Goal: Communication & Community: Participate in discussion

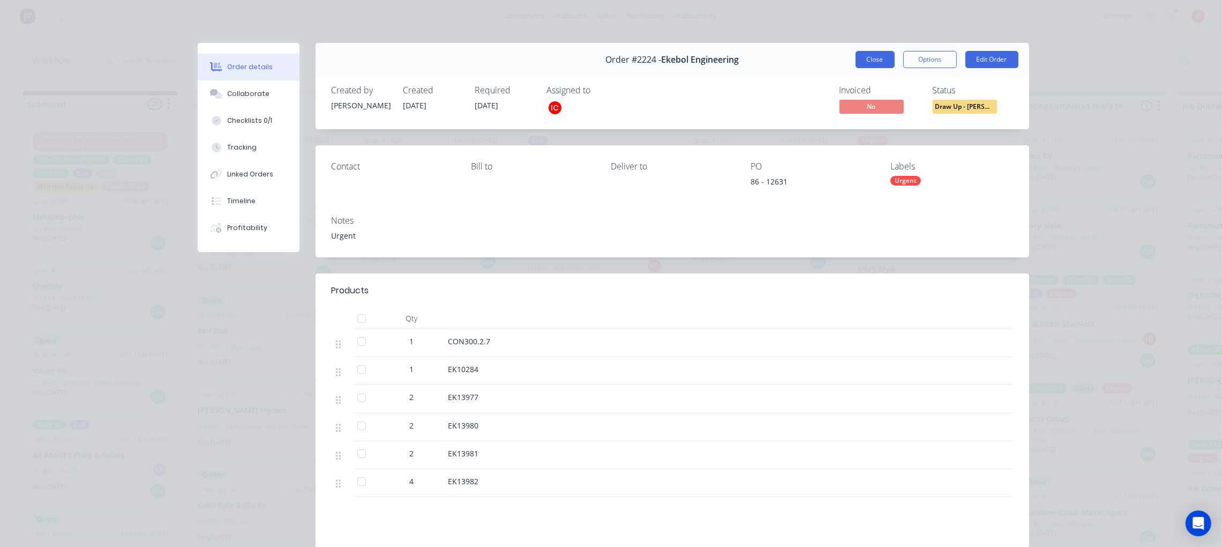
click at [872, 63] on button "Close" at bounding box center [875, 59] width 39 height 17
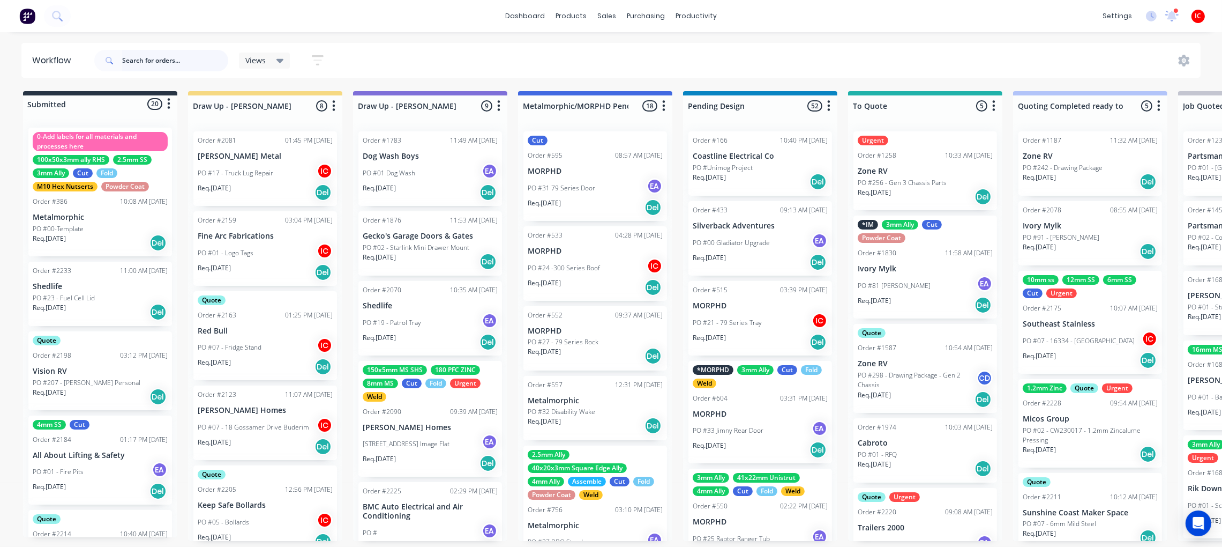
click at [176, 61] on input "text" at bounding box center [175, 60] width 106 height 21
type input "S"
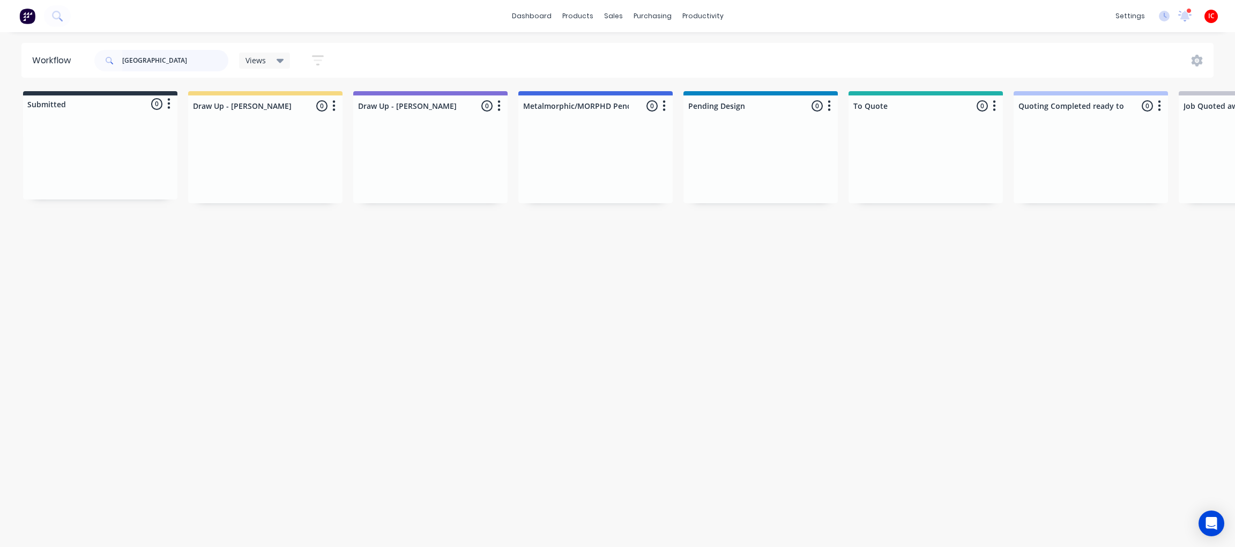
drag, startPoint x: 168, startPoint y: 59, endPoint x: 66, endPoint y: 59, distance: 101.8
click at [69, 59] on header "Workflow SOUTH EAST Views Save new view None (Default) edit [PERSON_NAME] edit …" at bounding box center [617, 60] width 1192 height 35
type input "SS"
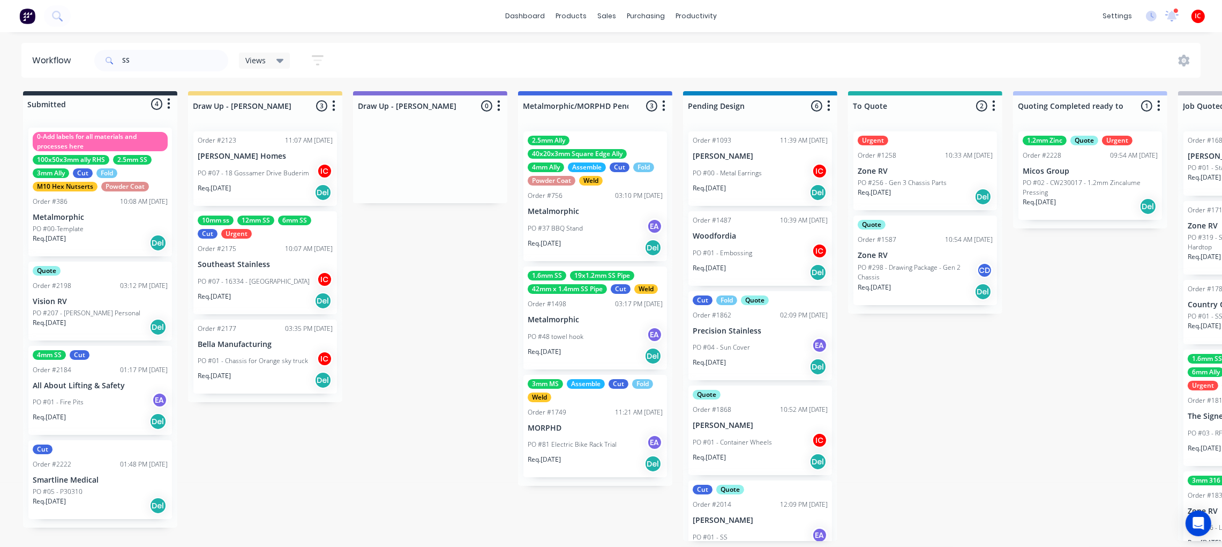
click at [290, 273] on div "PO #07 - 16334 - [GEOGRAPHIC_DATA]" at bounding box center [265, 281] width 135 height 20
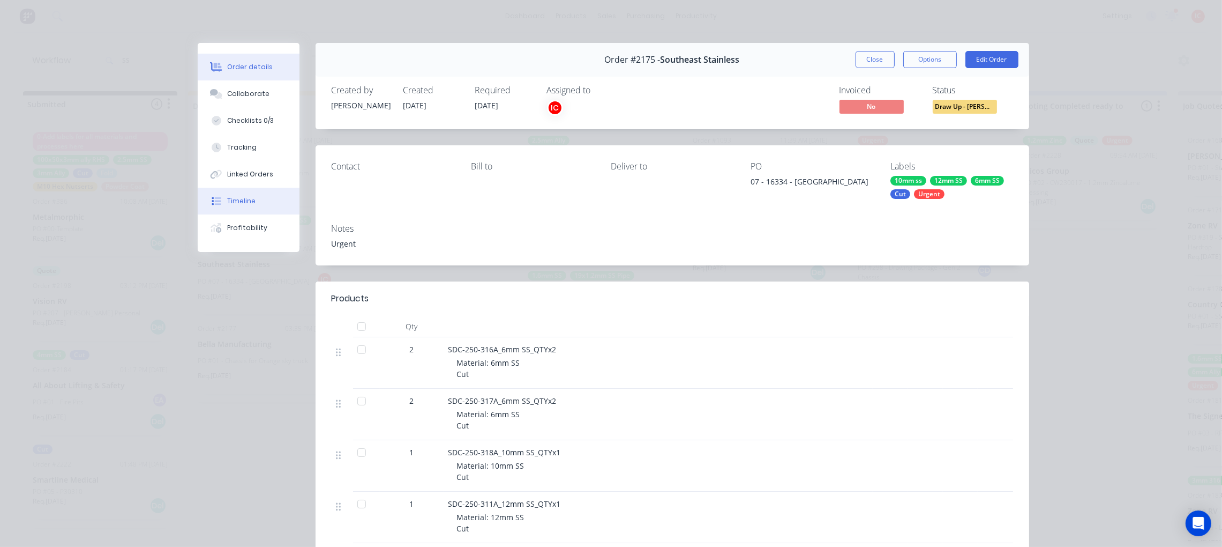
click at [265, 204] on button "Timeline" at bounding box center [249, 201] width 102 height 27
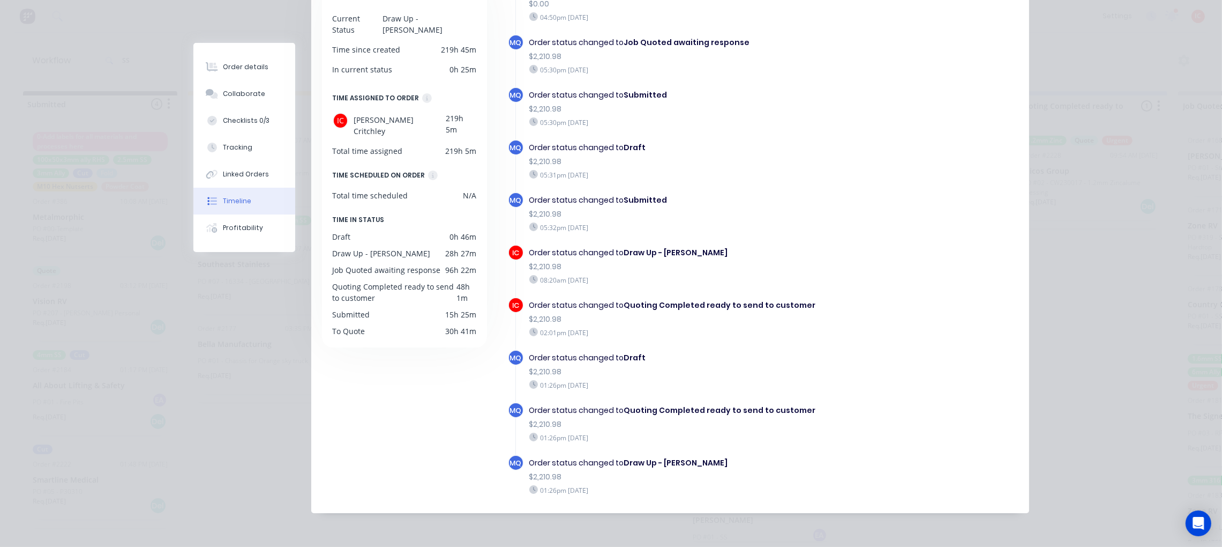
scroll to position [480, 0]
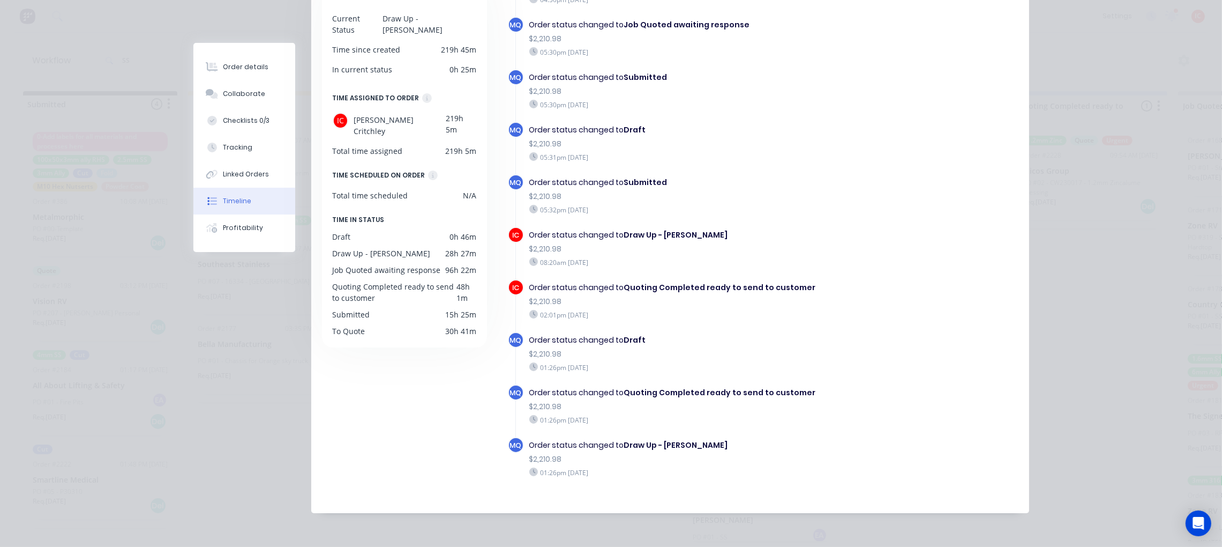
click at [1098, 280] on div "Order details Collaborate Checklists 0/3 Tracking Linked Orders Timeline Profit…" at bounding box center [611, 273] width 1222 height 547
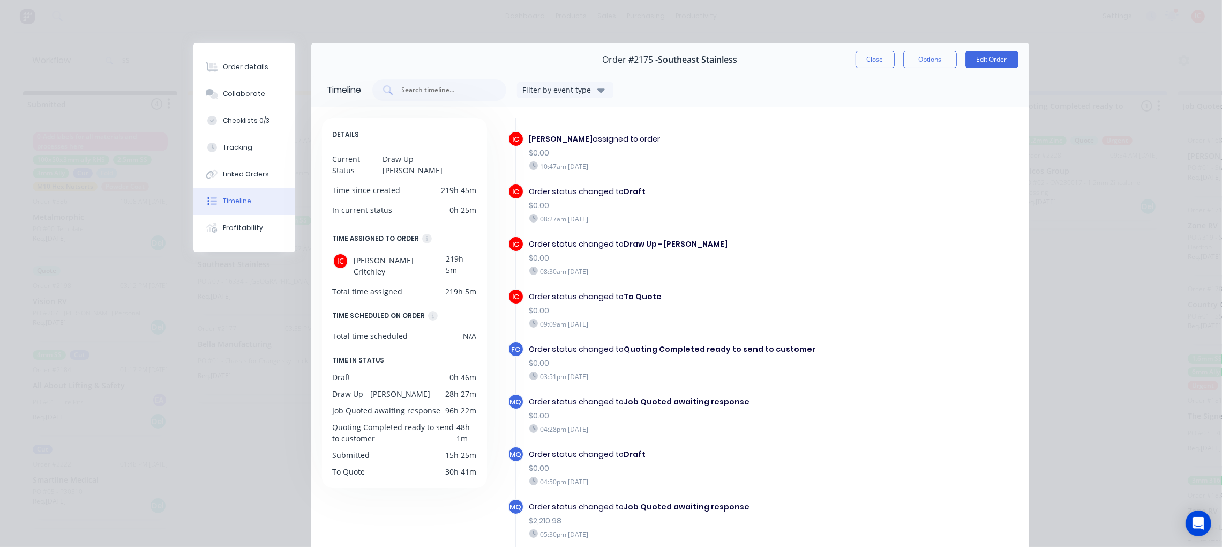
scroll to position [78, 0]
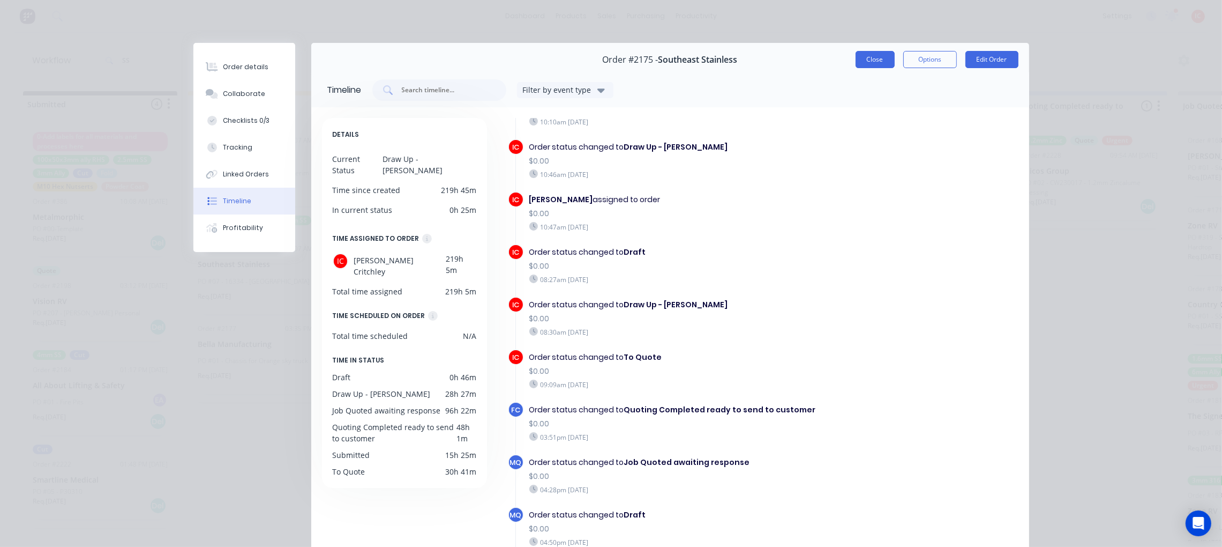
click at [876, 57] on button "Close" at bounding box center [875, 59] width 39 height 17
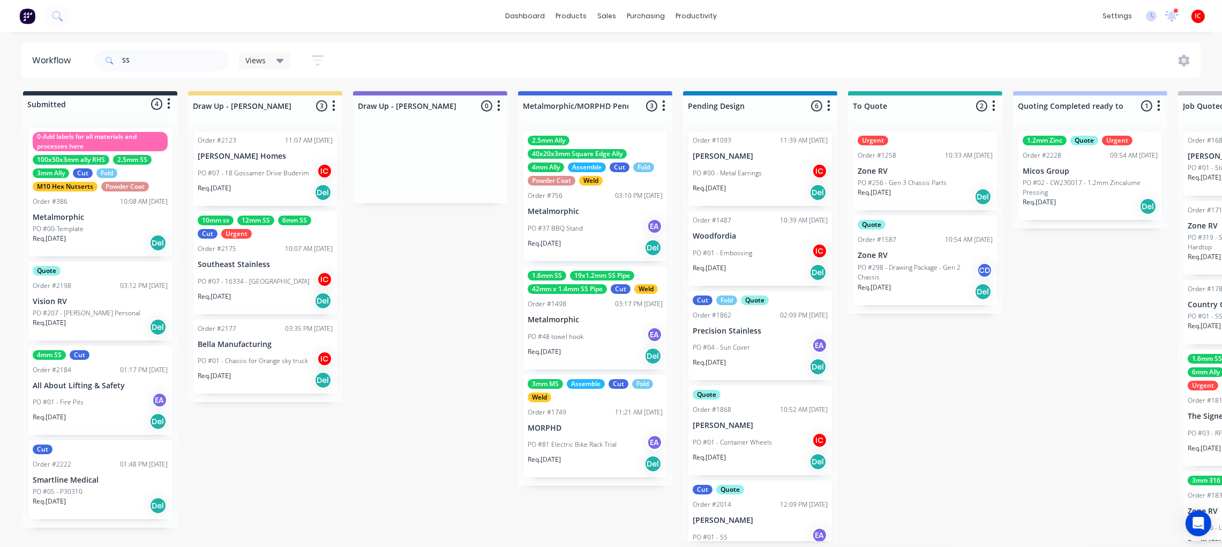
click at [275, 266] on p "Southeast Stainless" at bounding box center [265, 264] width 135 height 9
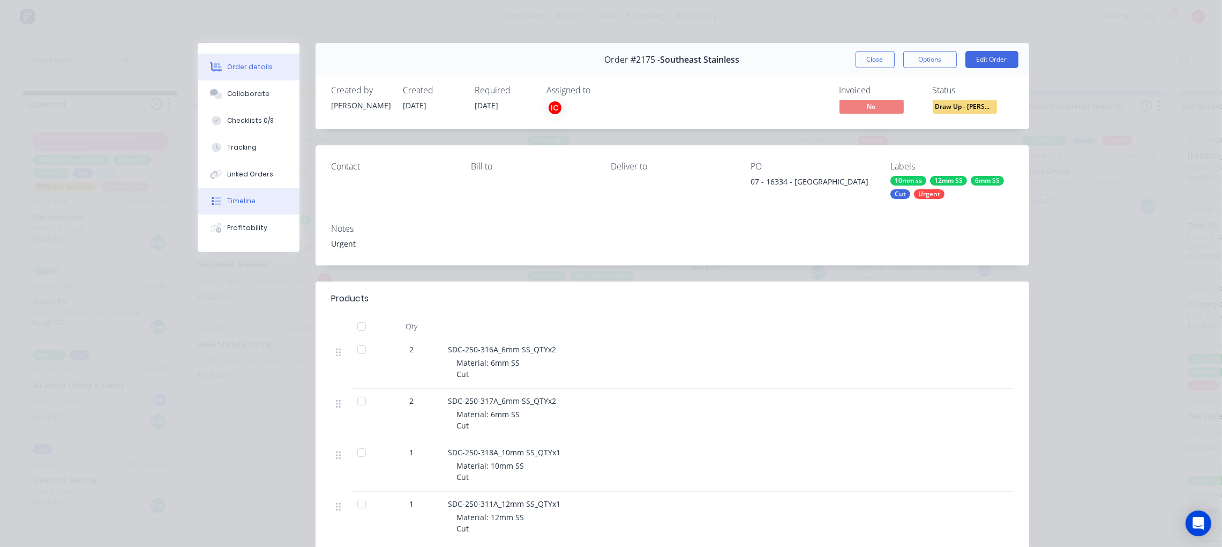
click at [253, 197] on button "Timeline" at bounding box center [249, 201] width 102 height 27
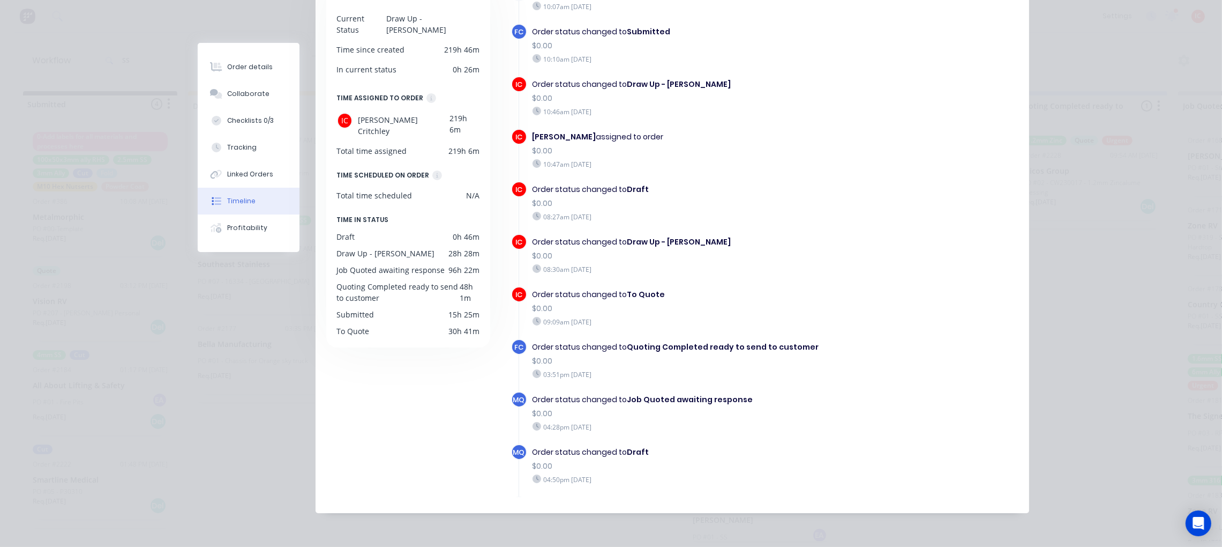
scroll to position [0, 0]
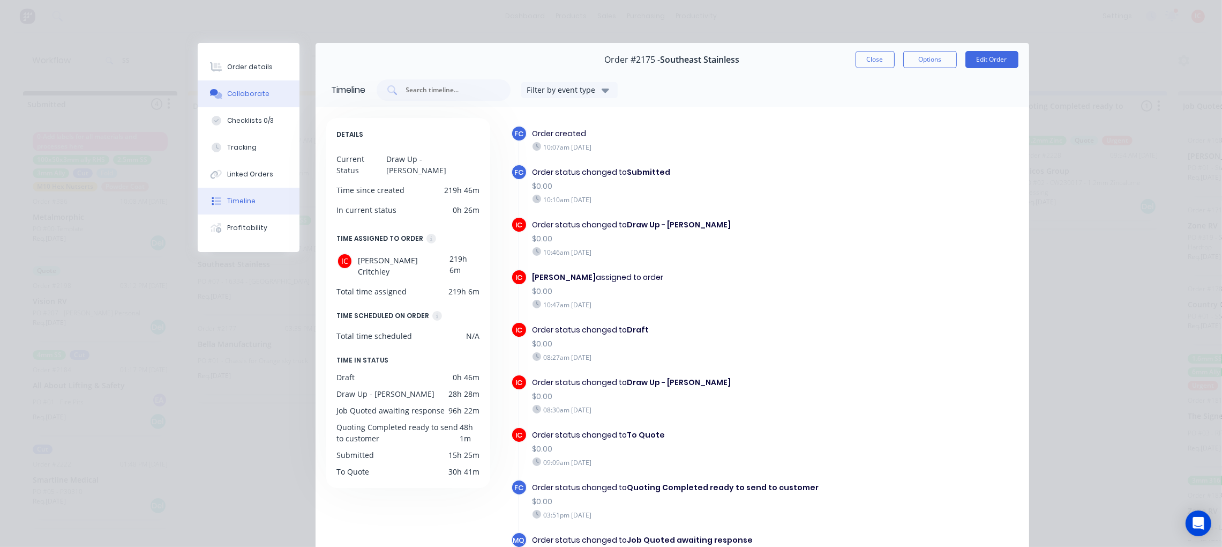
click at [263, 87] on button "Collaborate" at bounding box center [249, 93] width 102 height 27
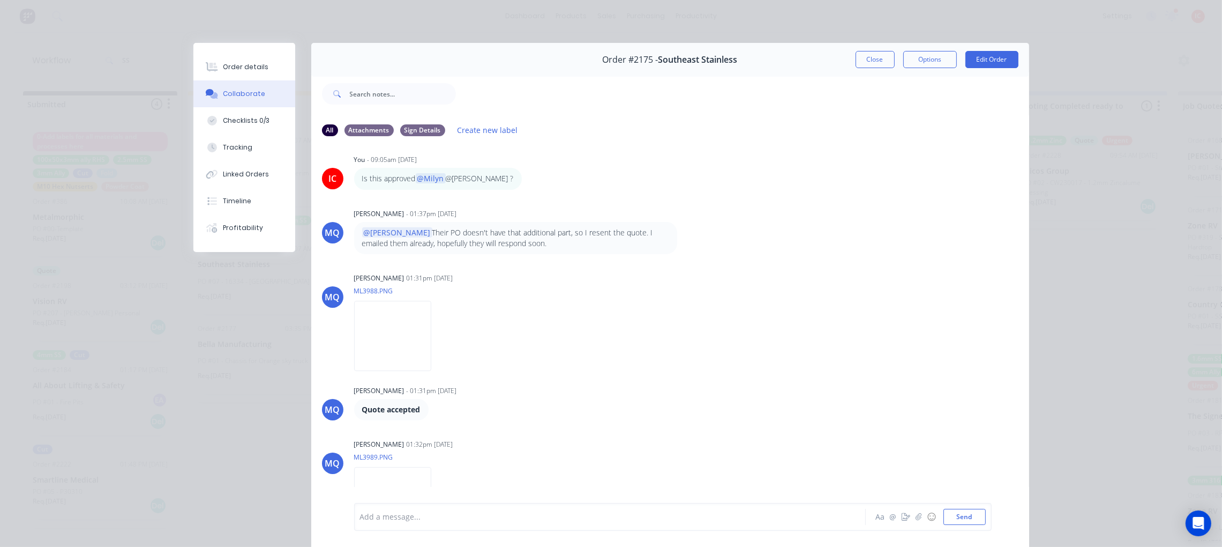
scroll to position [1206, 0]
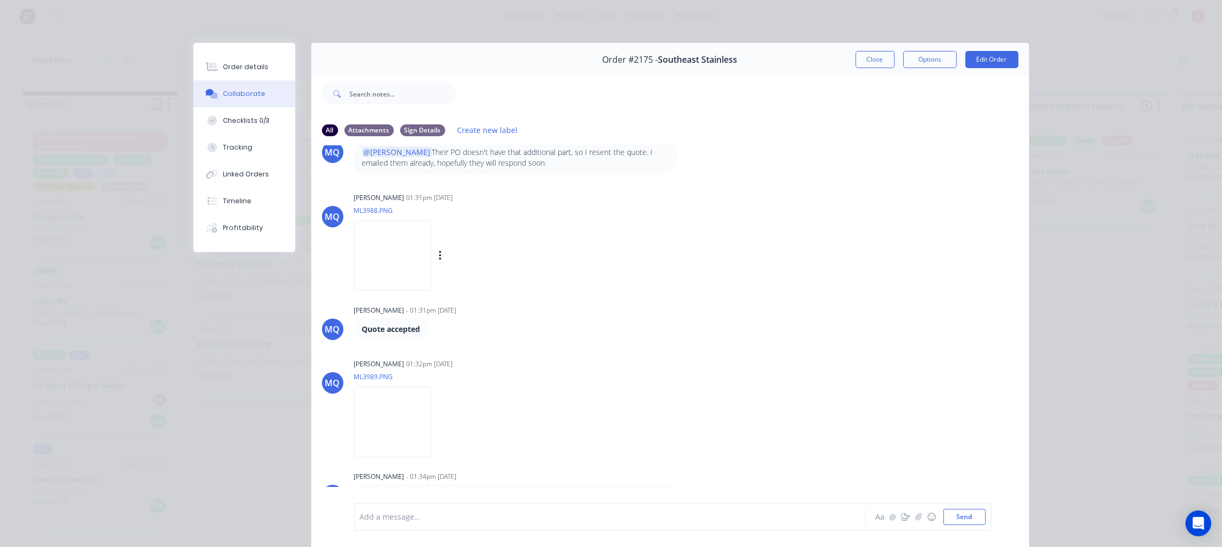
click at [425, 257] on img at bounding box center [392, 255] width 77 height 70
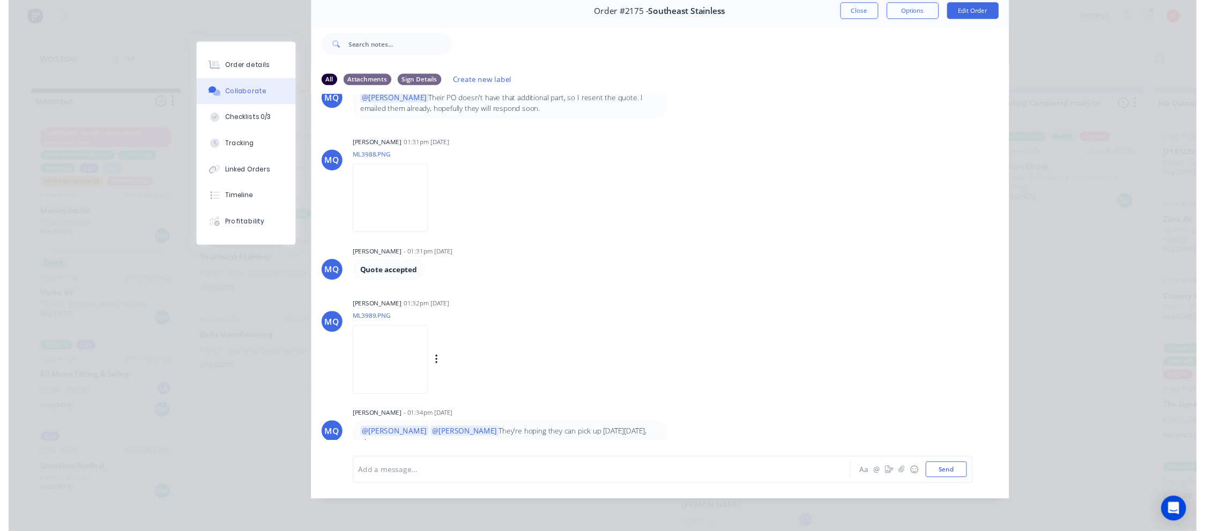
scroll to position [61, 0]
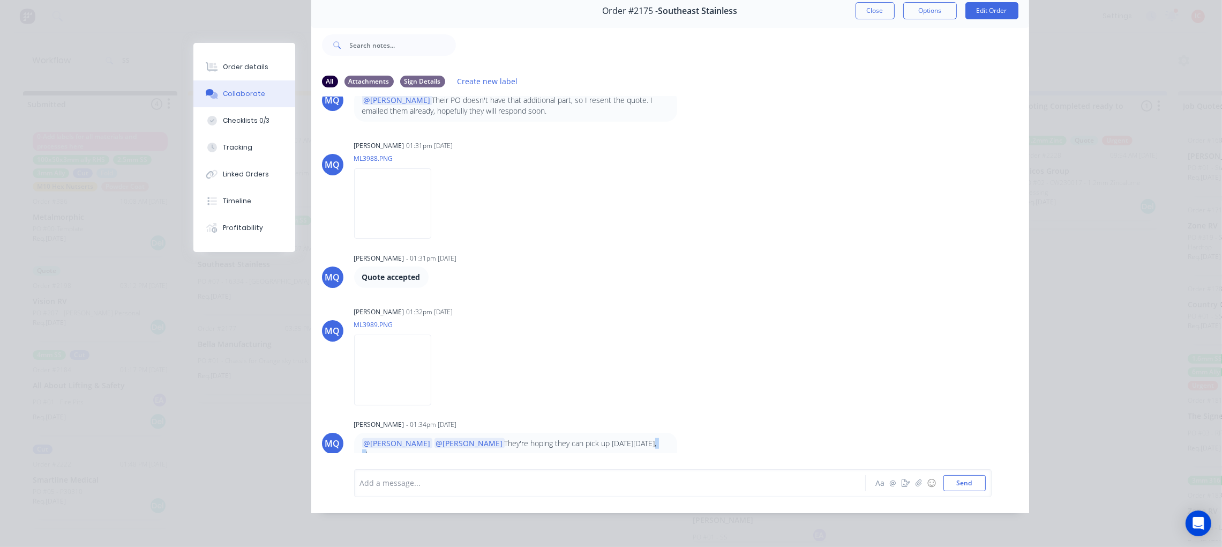
drag, startPoint x: 564, startPoint y: 429, endPoint x: 572, endPoint y: 429, distance: 8.0
click at [572, 438] on p "@[PERSON_NAME] @[PERSON_NAME] They're hoping they can pick up [DATE][DATE], pls." at bounding box center [515, 449] width 307 height 22
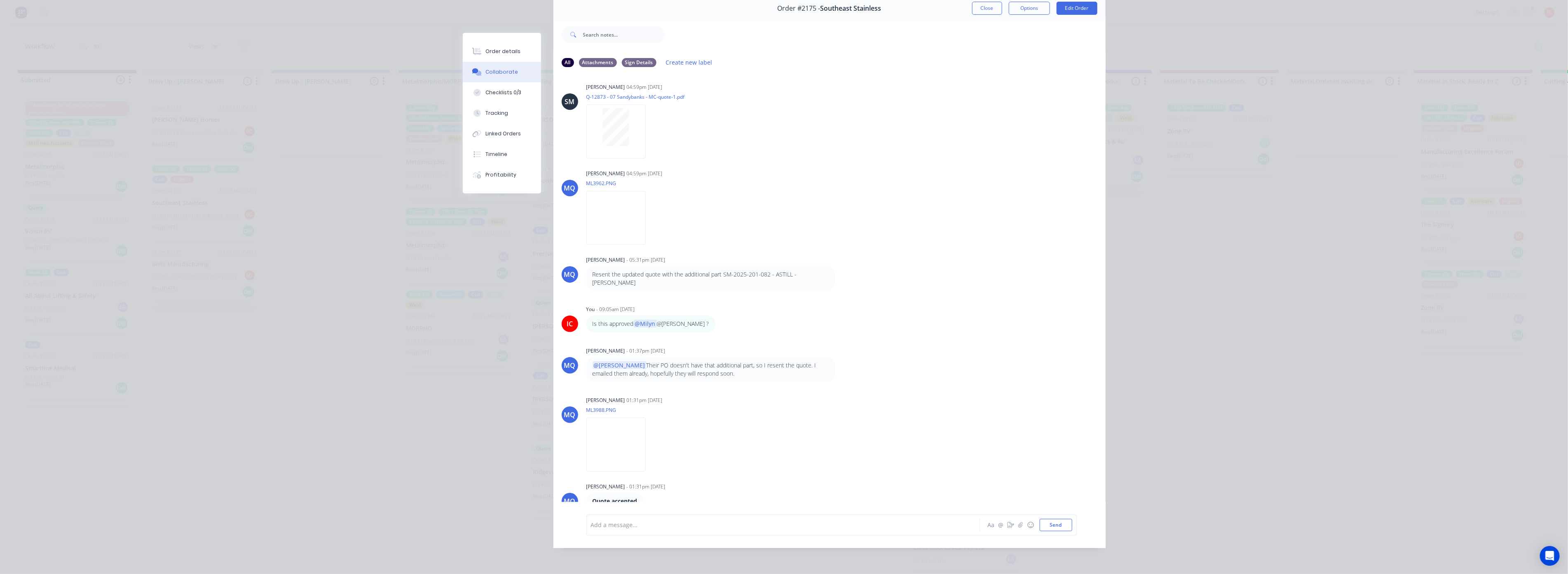
scroll to position [619, 0]
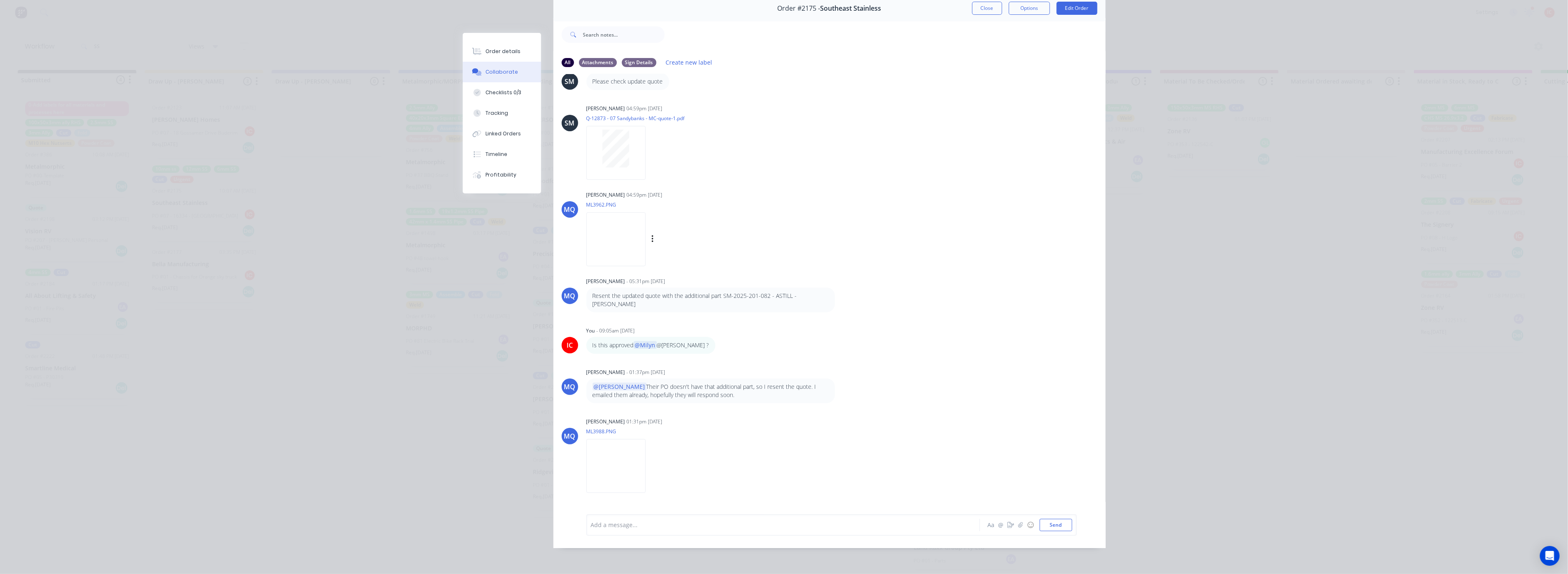
click at [612, 216] on img at bounding box center [615, 239] width 59 height 54
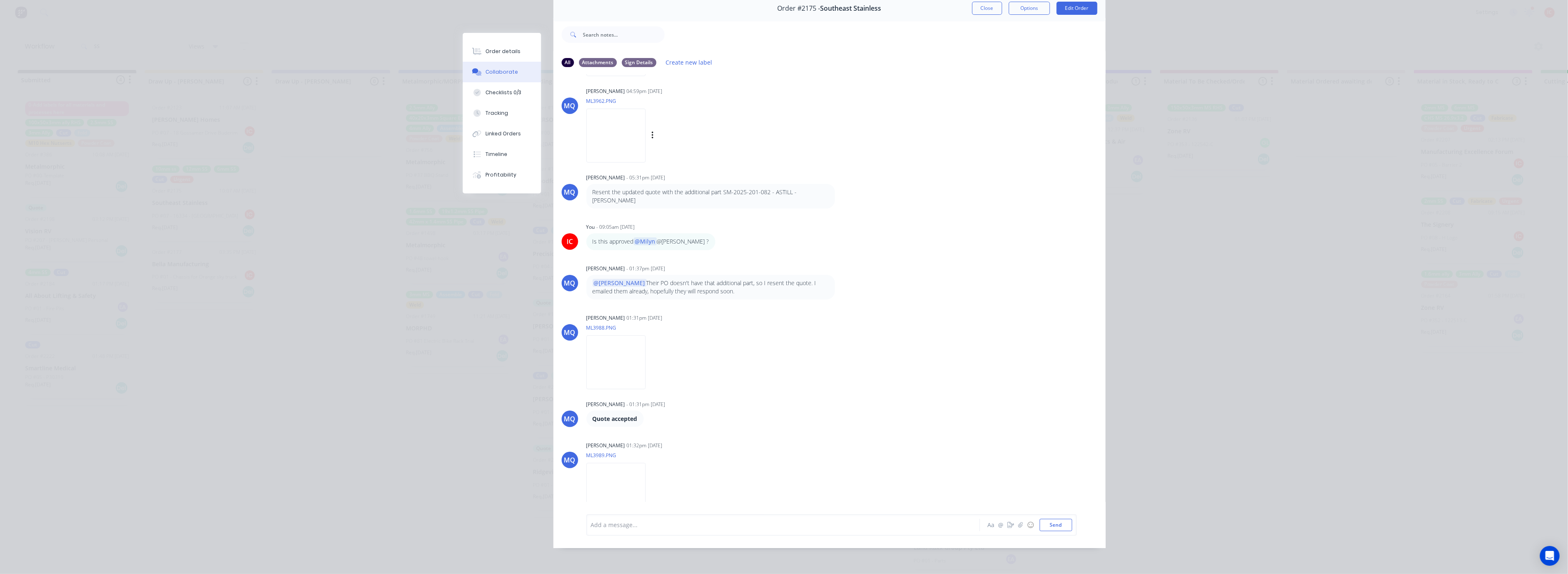
scroll to position [776, 0]
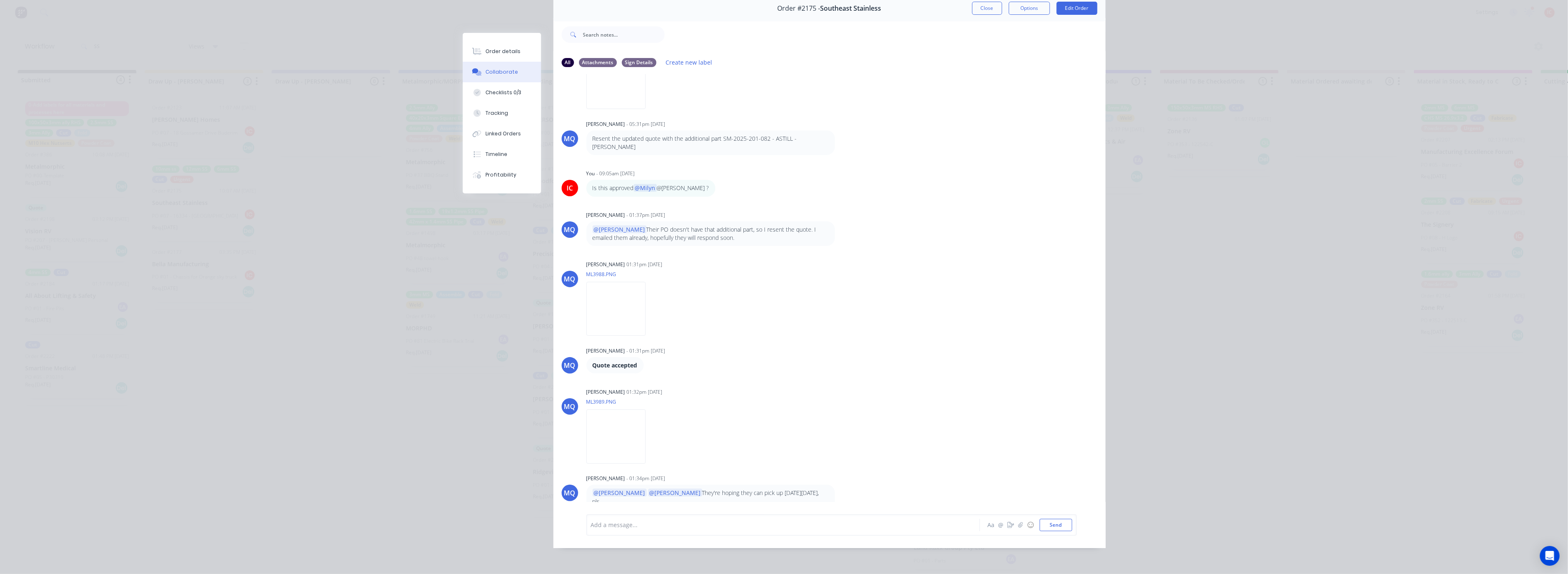
click at [664, 420] on p "@[PERSON_NAME] @[PERSON_NAME] They're hoping they can pick up [DATE][DATE], pls." at bounding box center [711, 498] width 236 height 17
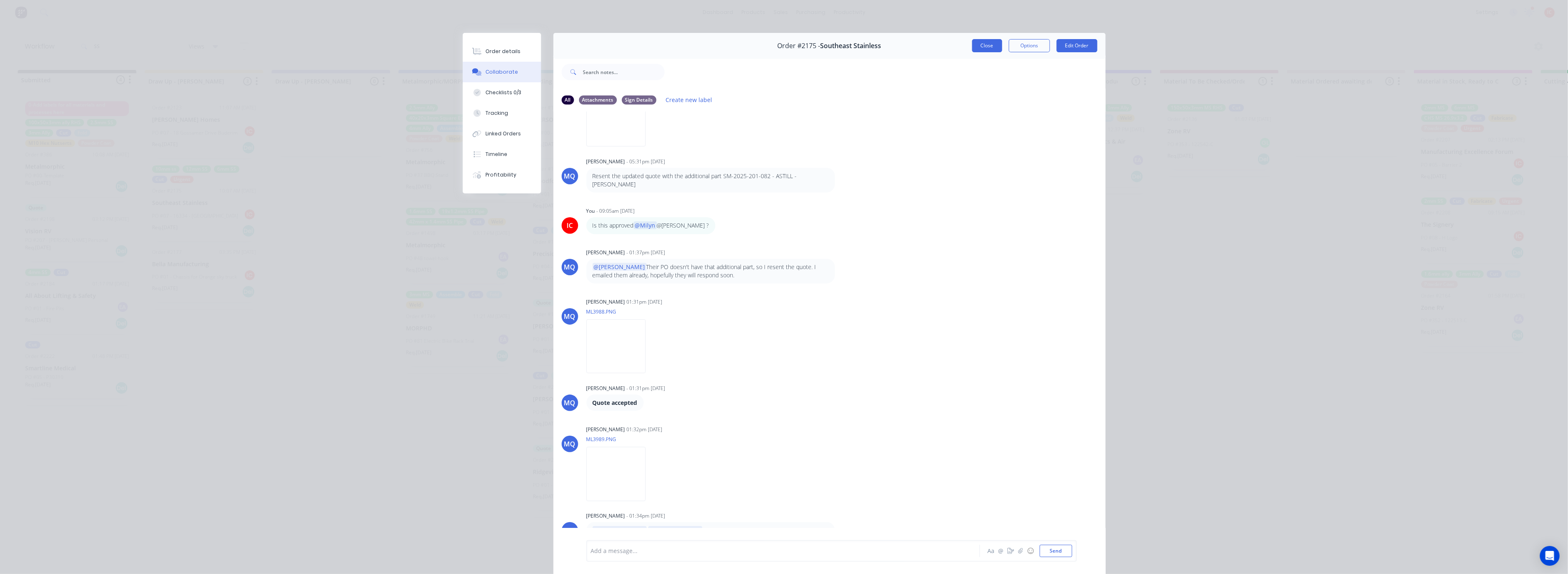
click at [940, 48] on button "Close" at bounding box center [987, 45] width 30 height 13
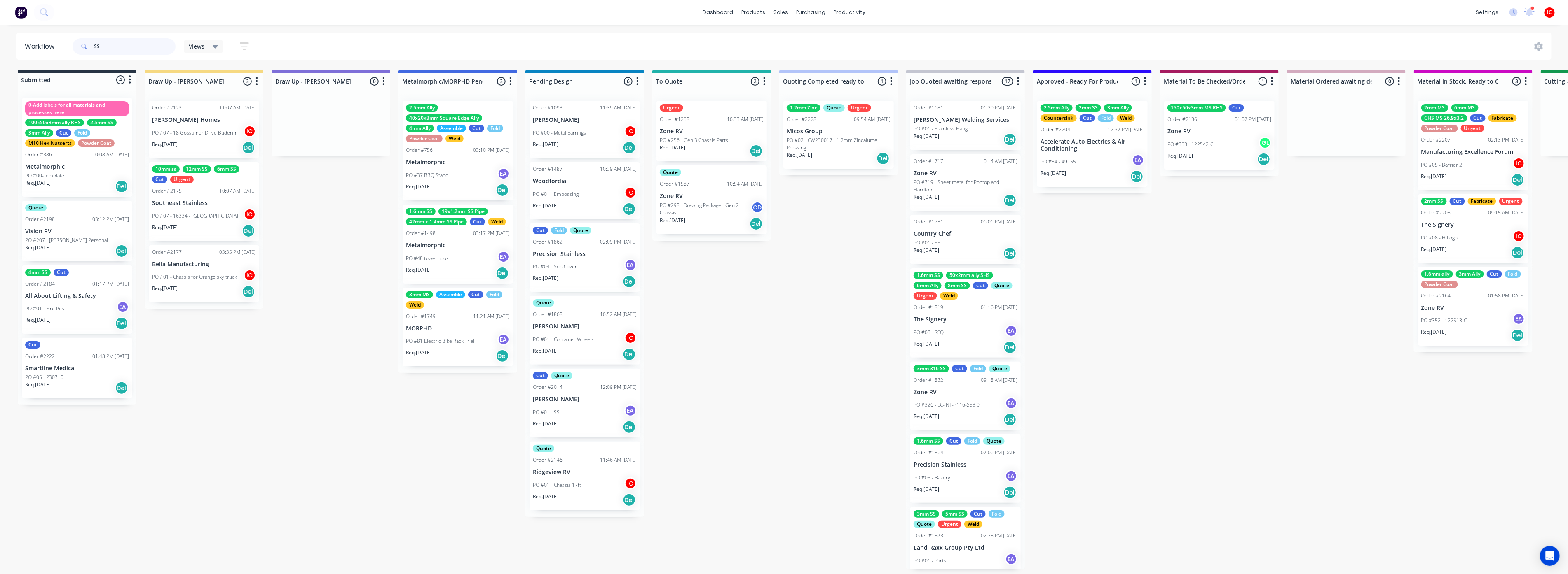
drag, startPoint x: 114, startPoint y: 43, endPoint x: 96, endPoint y: 44, distance: 18.0
click at [96, 44] on input "SS" at bounding box center [135, 46] width 82 height 16
click at [205, 214] on p "PO #07 - 16334 - [GEOGRAPHIC_DATA]" at bounding box center [195, 216] width 86 height 8
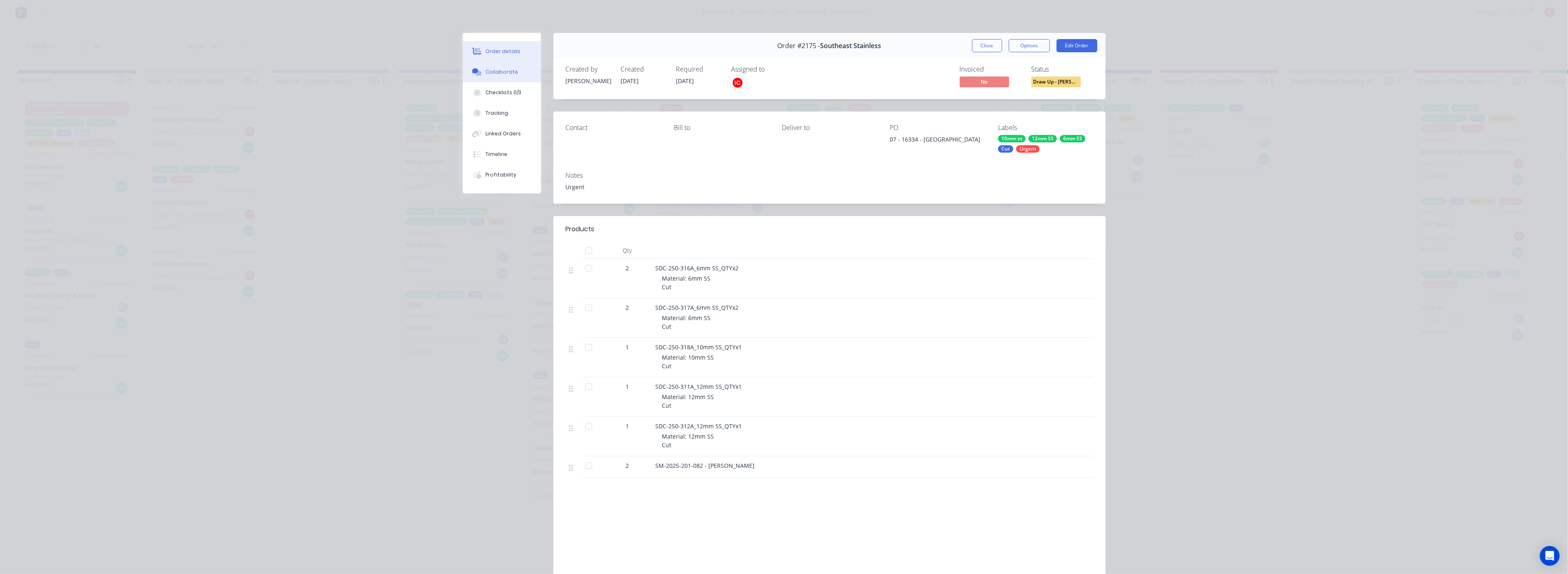
click at [500, 70] on div "Collaborate" at bounding box center [501, 72] width 32 height 8
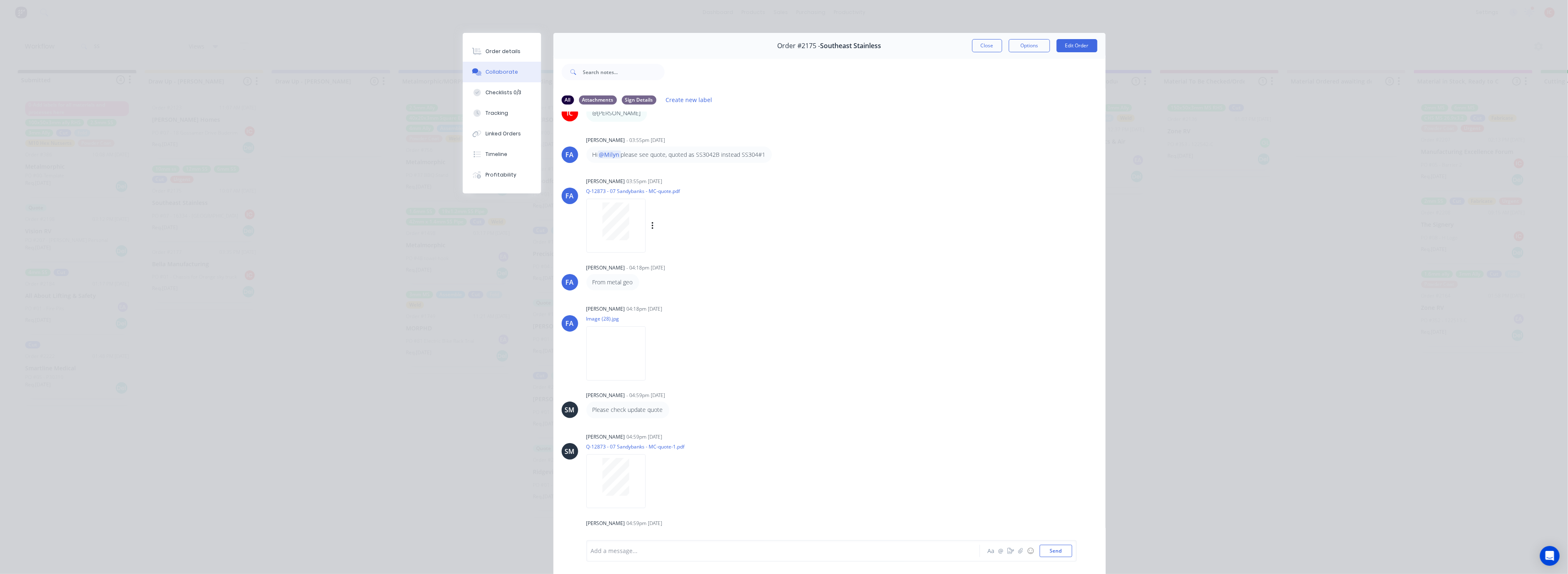
scroll to position [503, 0]
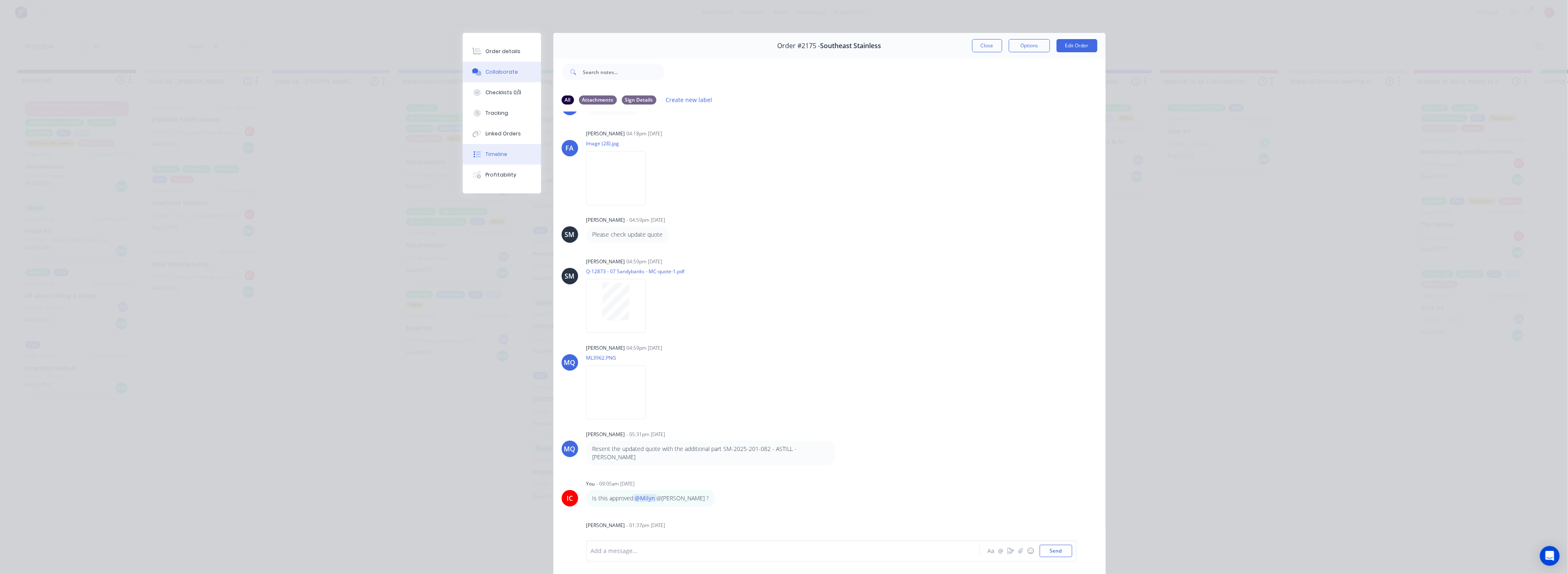
click at [503, 150] on button "Timeline" at bounding box center [502, 154] width 78 height 21
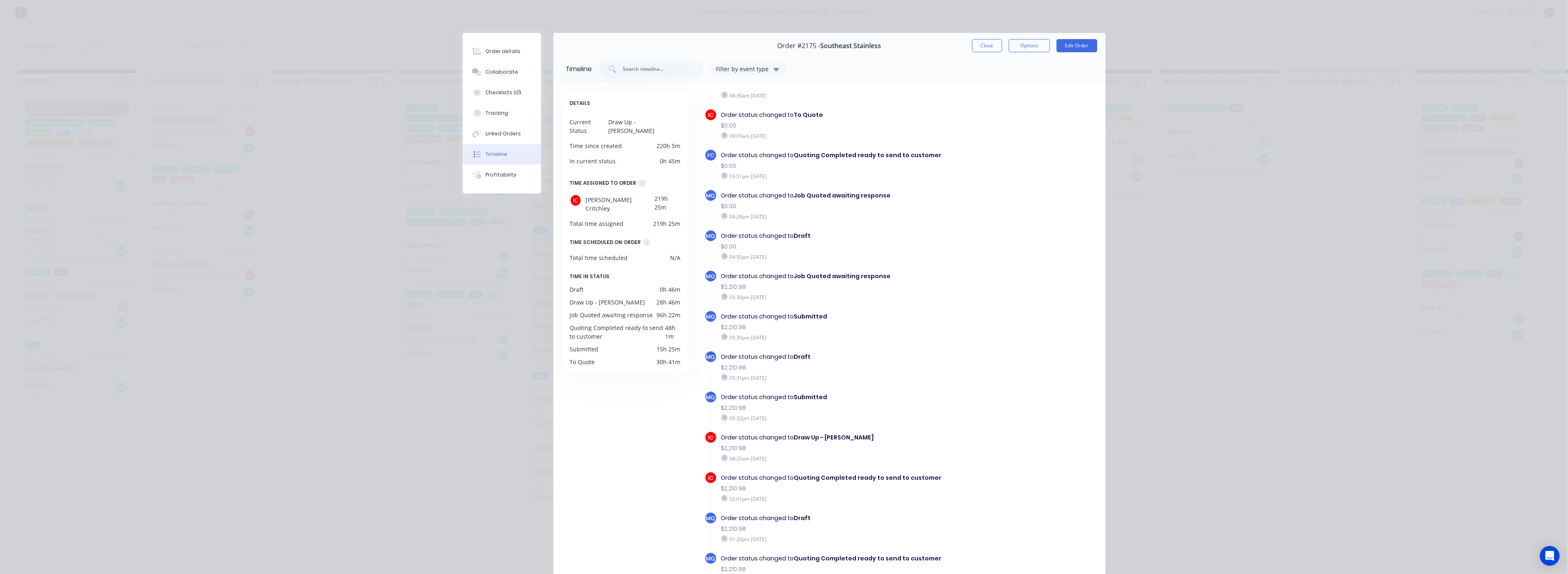
scroll to position [106, 0]
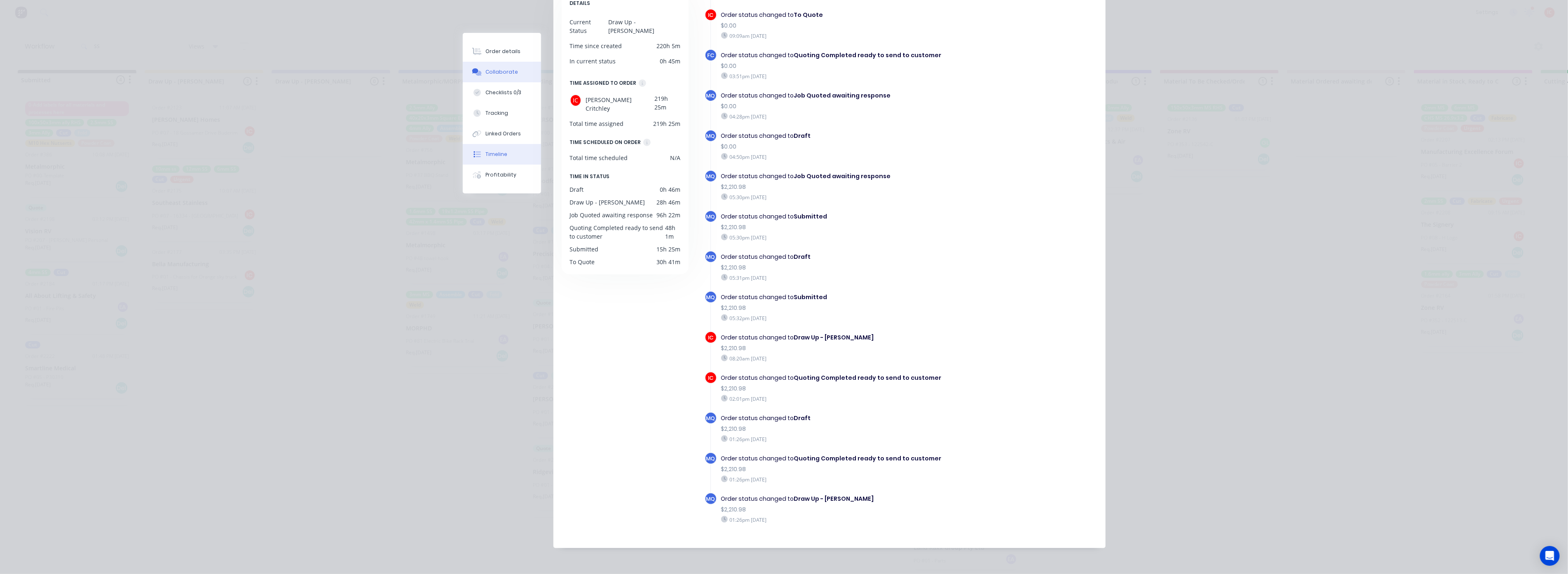
click at [511, 71] on button "Collaborate" at bounding box center [502, 71] width 78 height 21
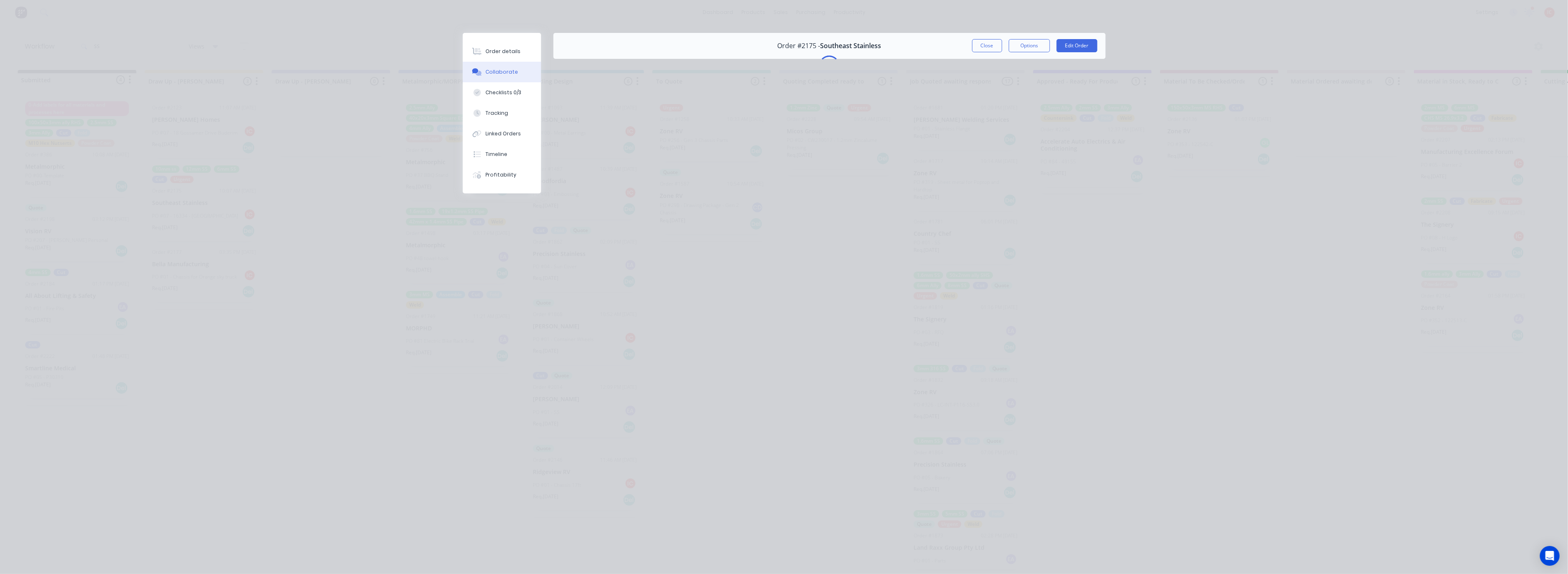
scroll to position [0, 0]
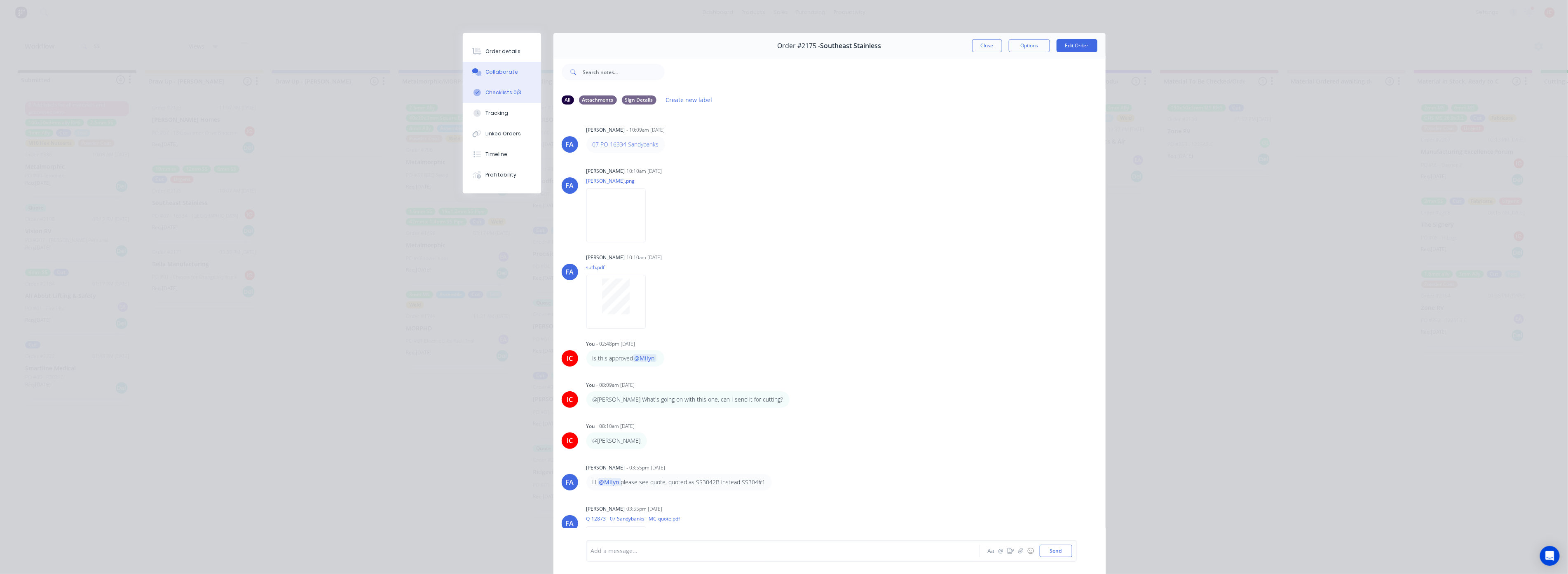
click at [521, 91] on button "Checklists 0/3" at bounding box center [502, 92] width 78 height 21
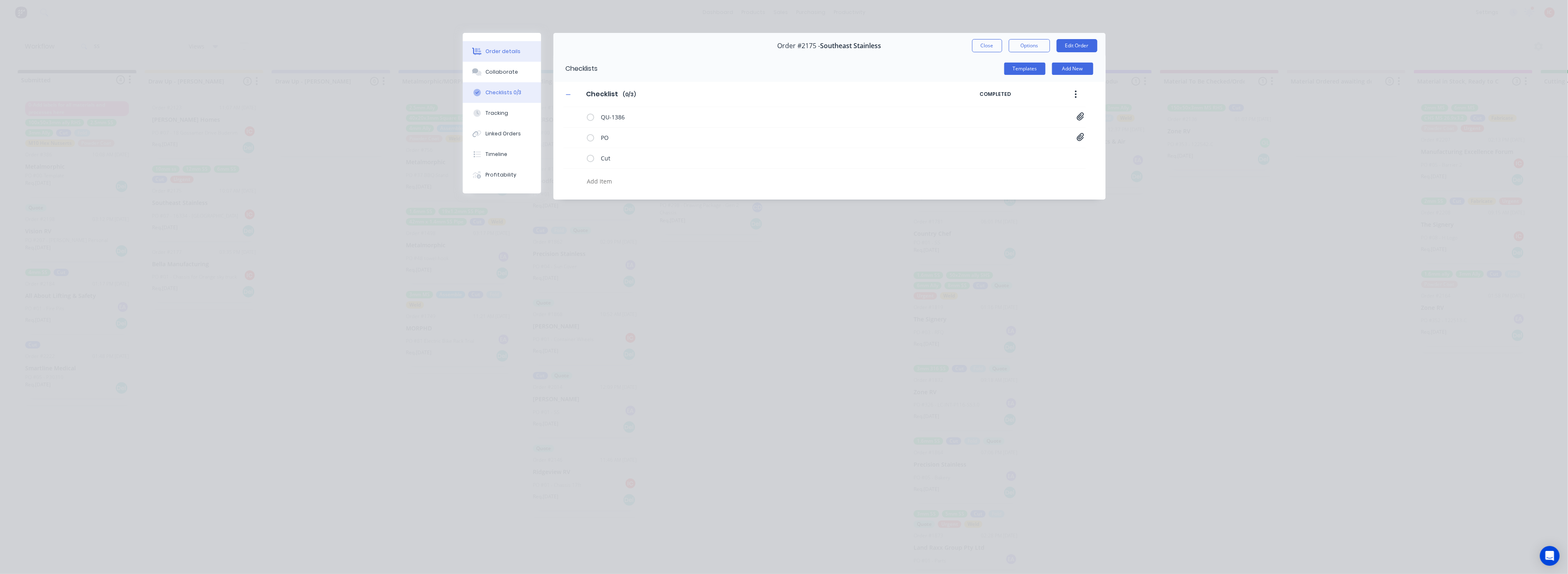
click at [511, 51] on div "Order details" at bounding box center [503, 51] width 35 height 8
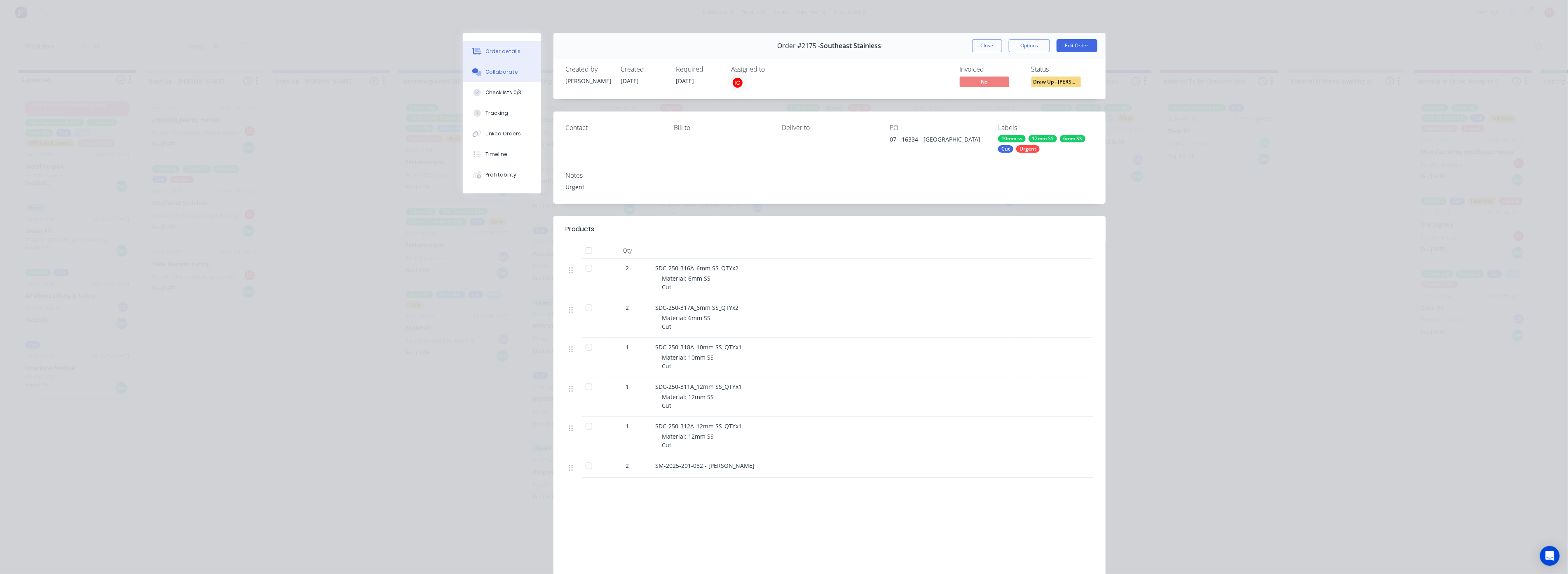
click at [514, 75] on button "Collaborate" at bounding box center [502, 71] width 78 height 21
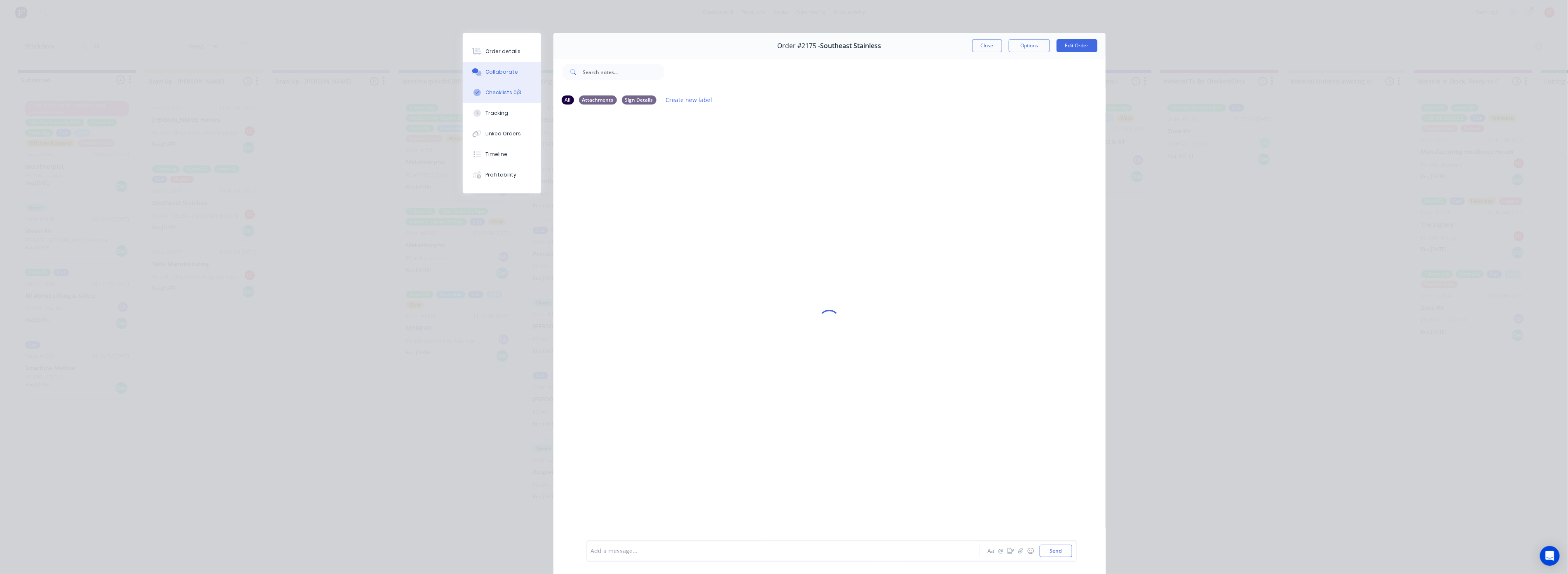
click at [510, 93] on div "Checklists 0/3" at bounding box center [503, 93] width 36 height 8
type textarea "x"
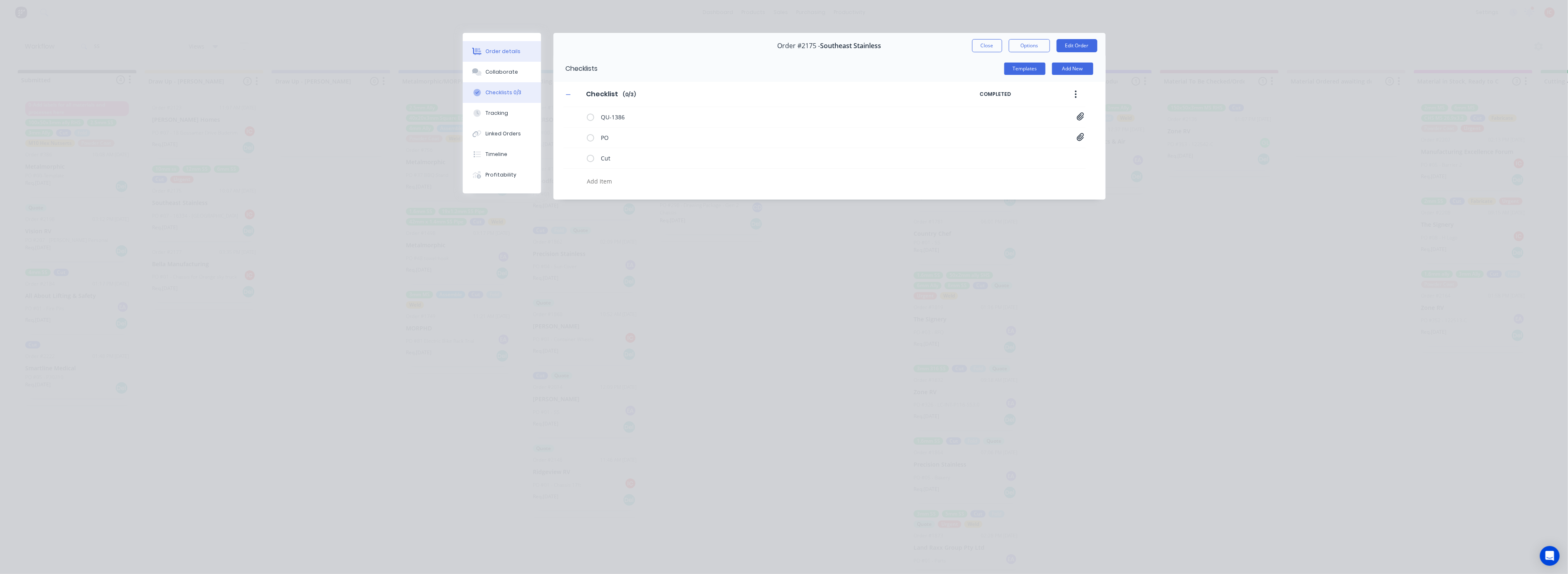
click at [521, 50] on button "Order details" at bounding box center [502, 51] width 78 height 21
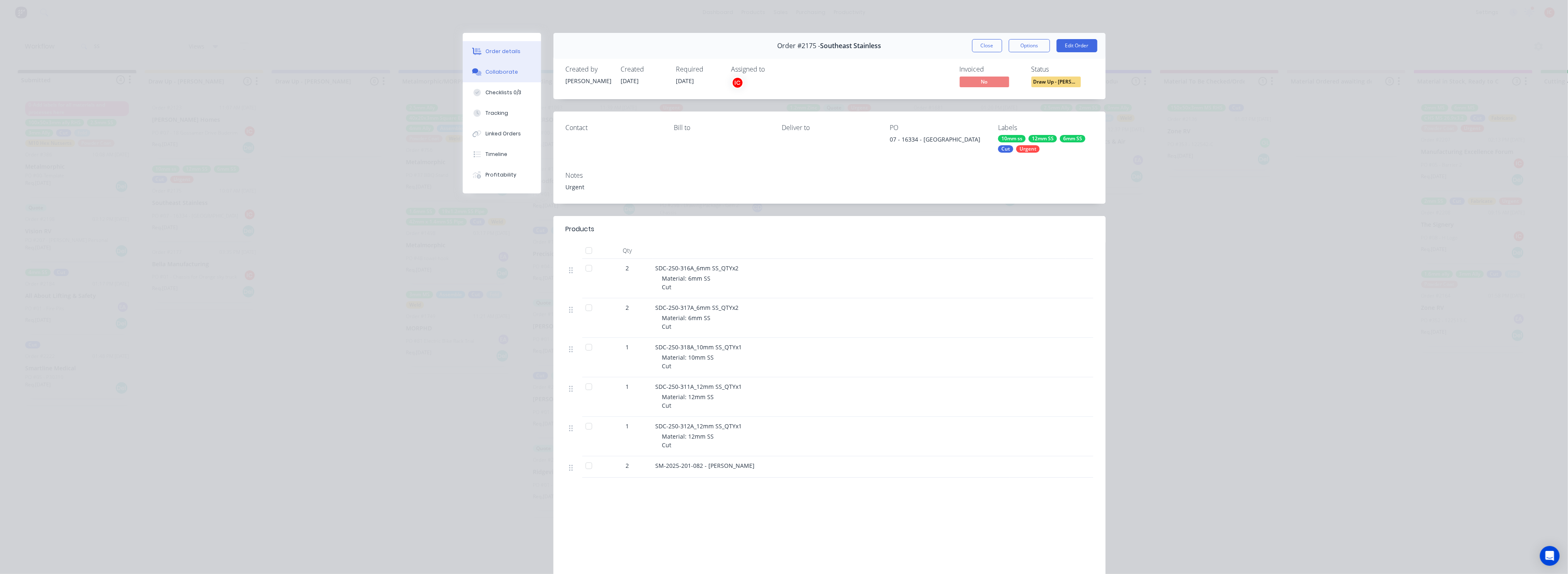
click at [521, 75] on button "Collaborate" at bounding box center [502, 71] width 78 height 21
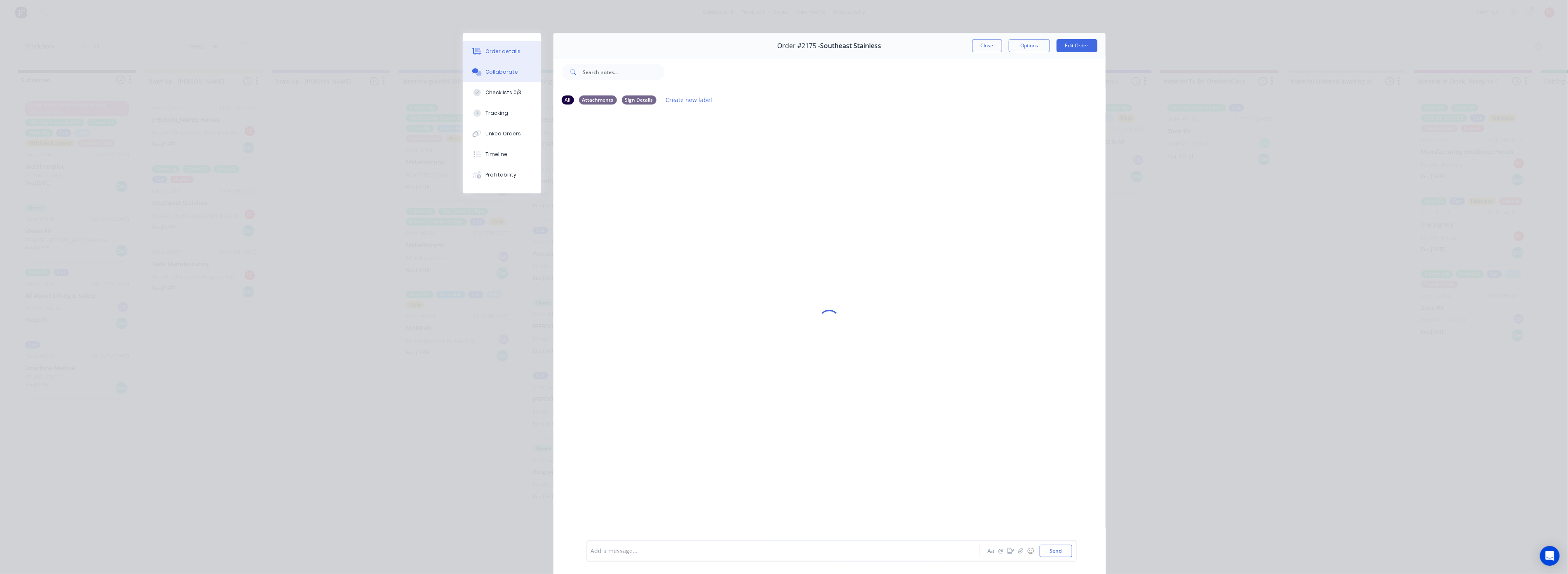
click at [496, 47] on button "Order details" at bounding box center [502, 51] width 78 height 21
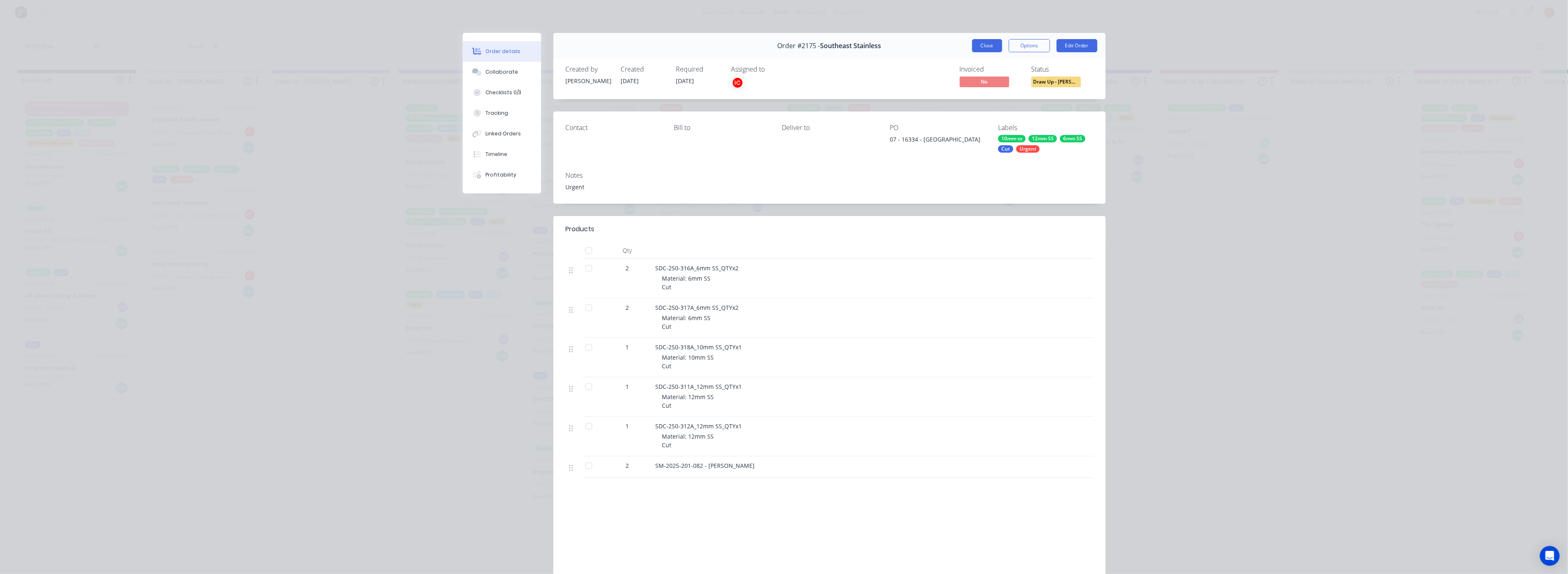
click at [940, 46] on button "Close" at bounding box center [987, 45] width 30 height 13
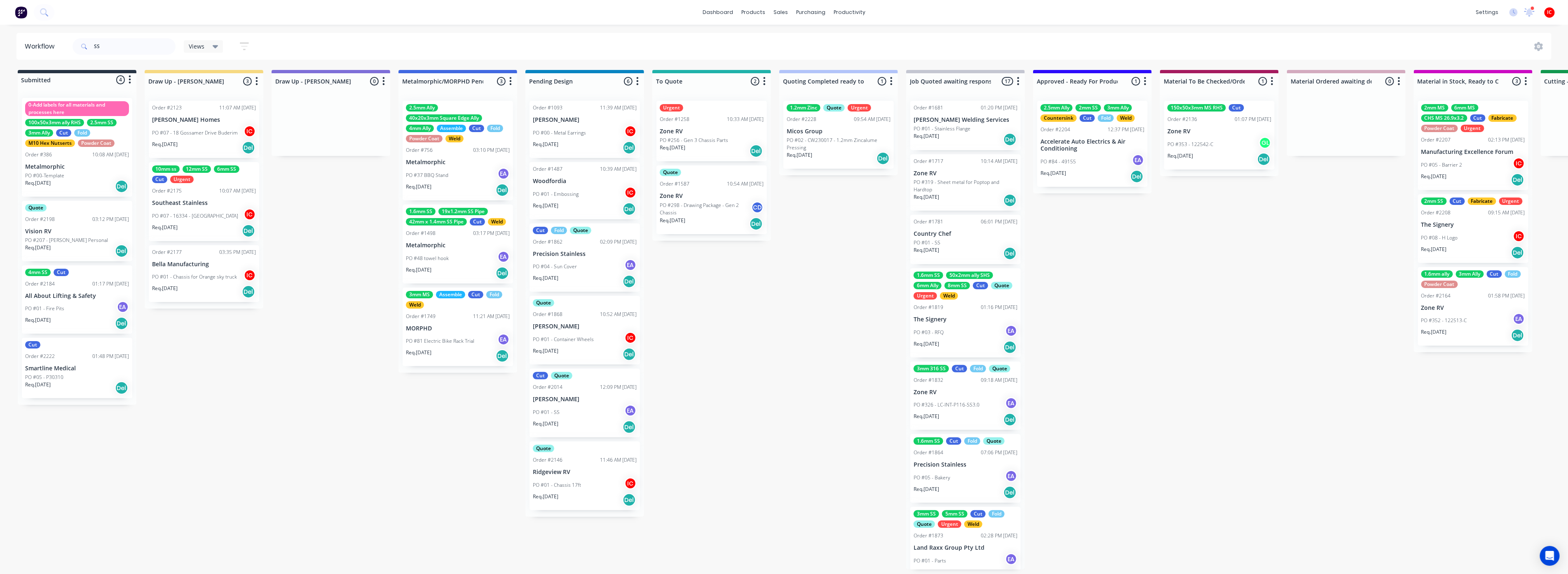
drag, startPoint x: 844, startPoint y: 491, endPoint x: 848, endPoint y: 581, distance: 90.1
drag, startPoint x: 125, startPoint y: 46, endPoint x: 30, endPoint y: 39, distance: 95.3
click at [30, 39] on header "Workflow SS Views Save new view None (Default) edit [PERSON_NAME] edit [PERSON_…" at bounding box center [784, 46] width 1535 height 27
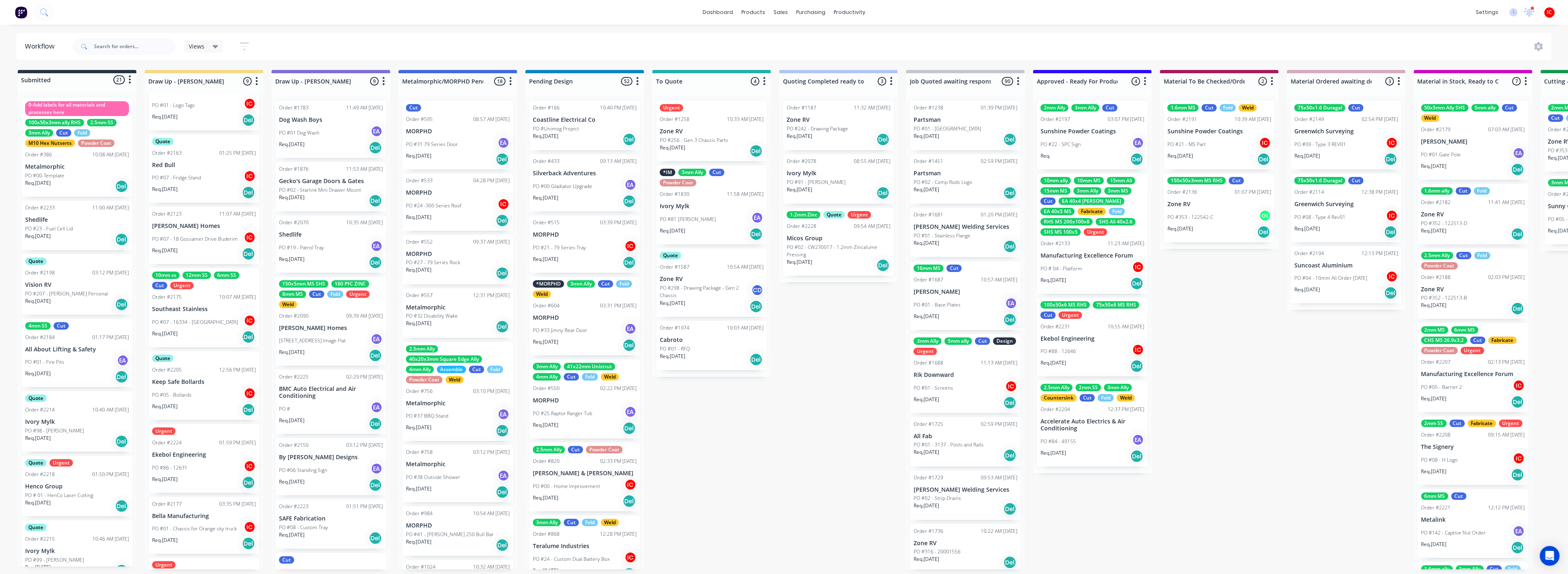
scroll to position [54, 0]
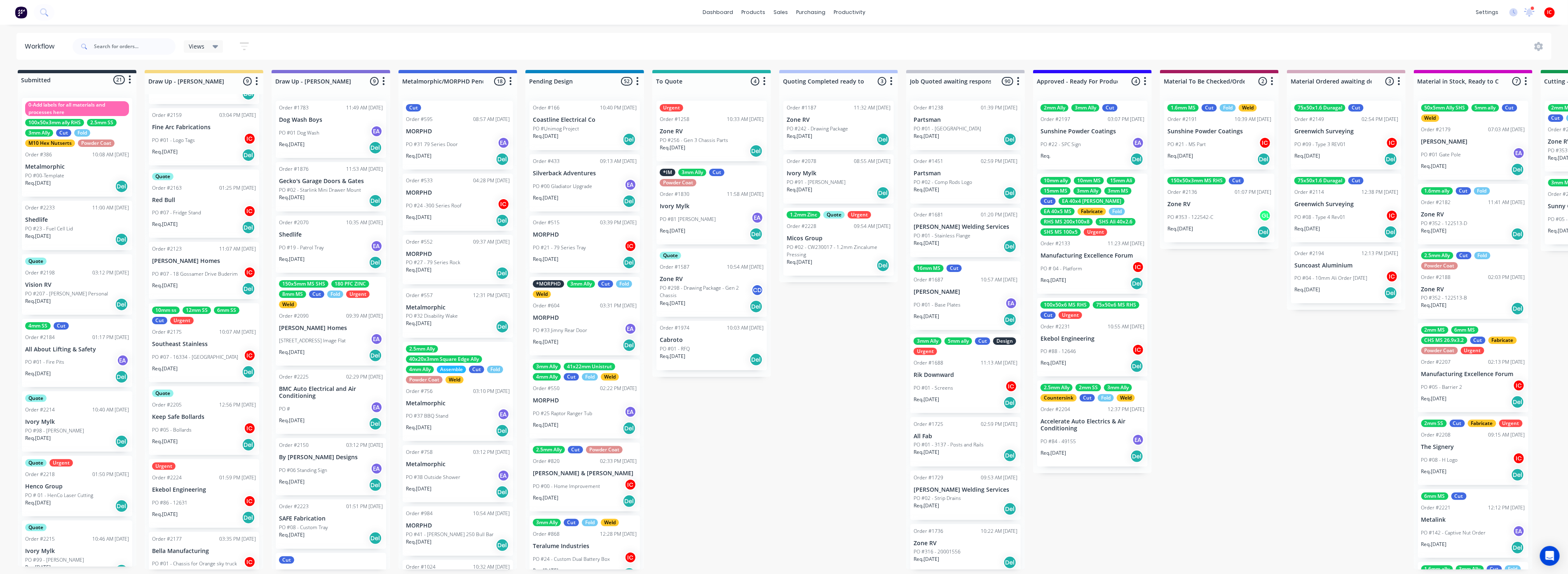
click at [208, 329] on div "Order #2175 10:07 AM [DATE]" at bounding box center [204, 333] width 104 height 8
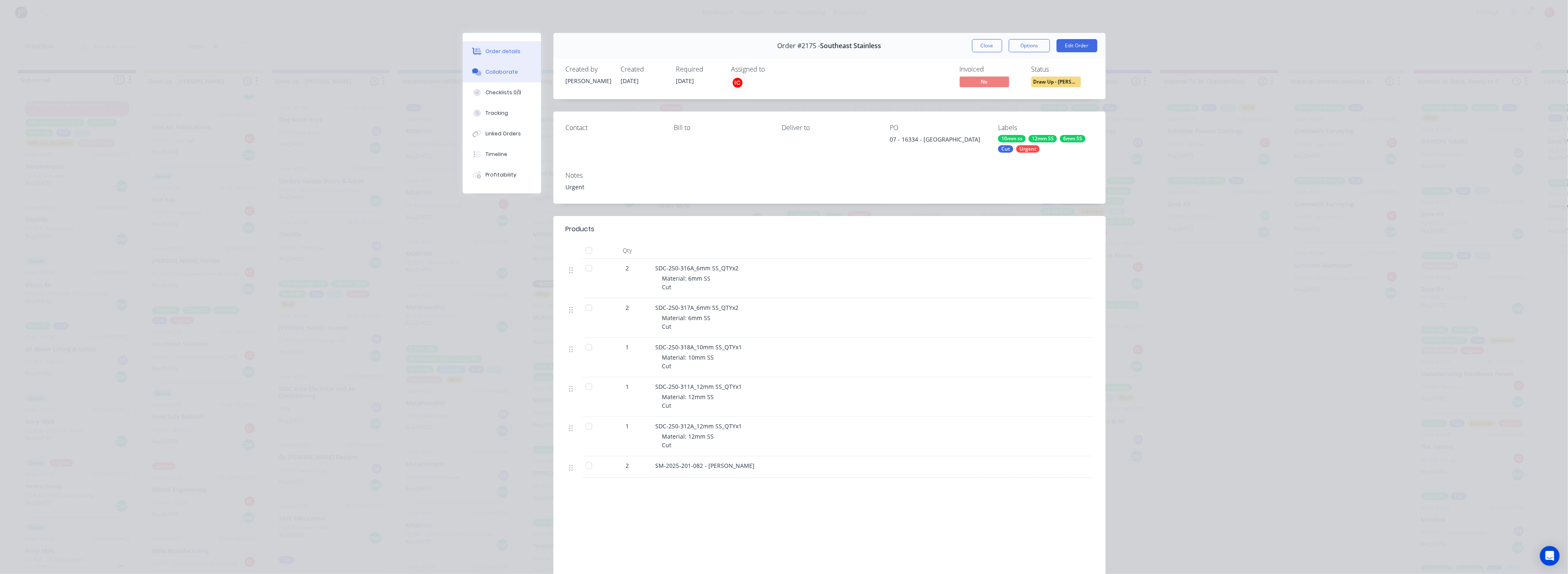
click at [505, 71] on div "Collaborate" at bounding box center [501, 72] width 32 height 8
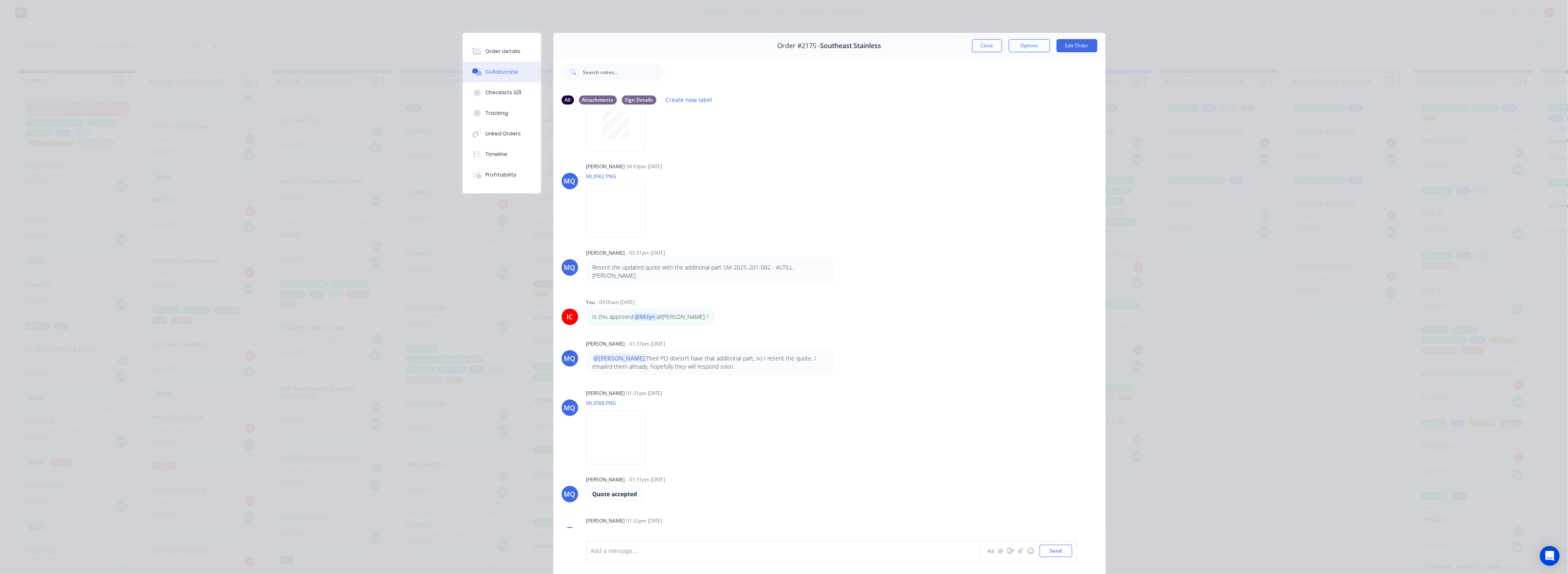
scroll to position [776, 0]
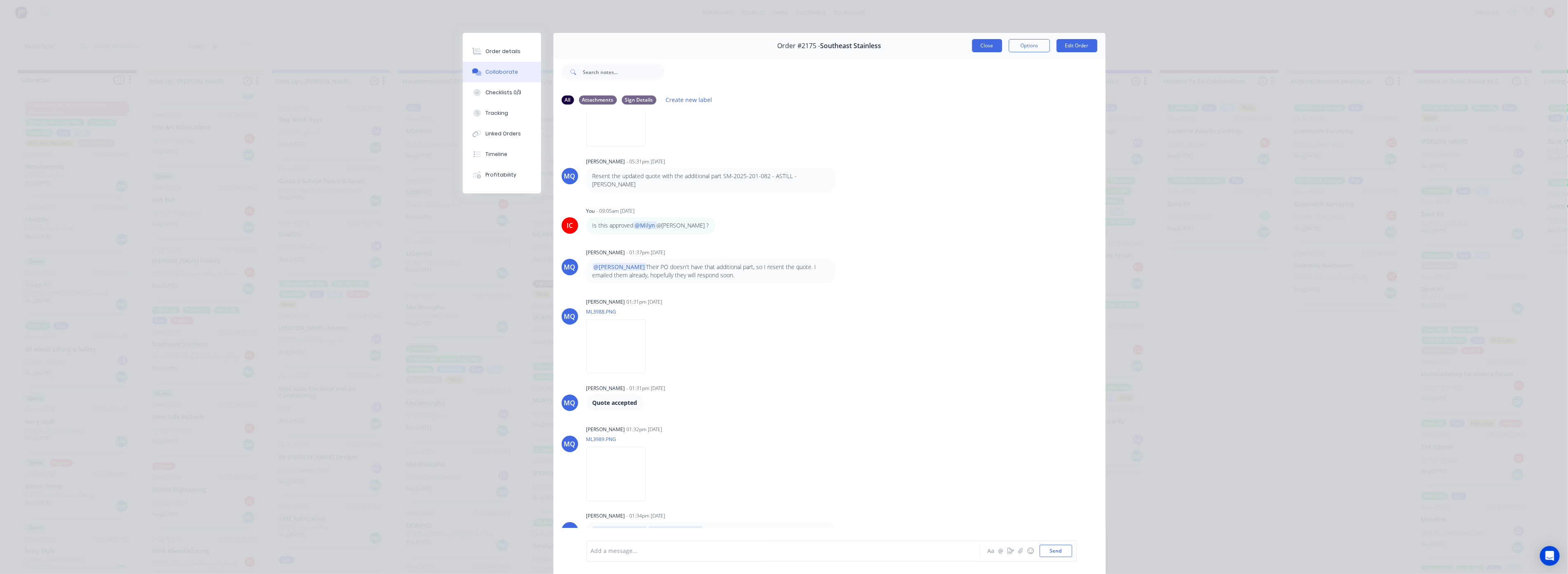
click at [940, 47] on button "Close" at bounding box center [987, 45] width 30 height 13
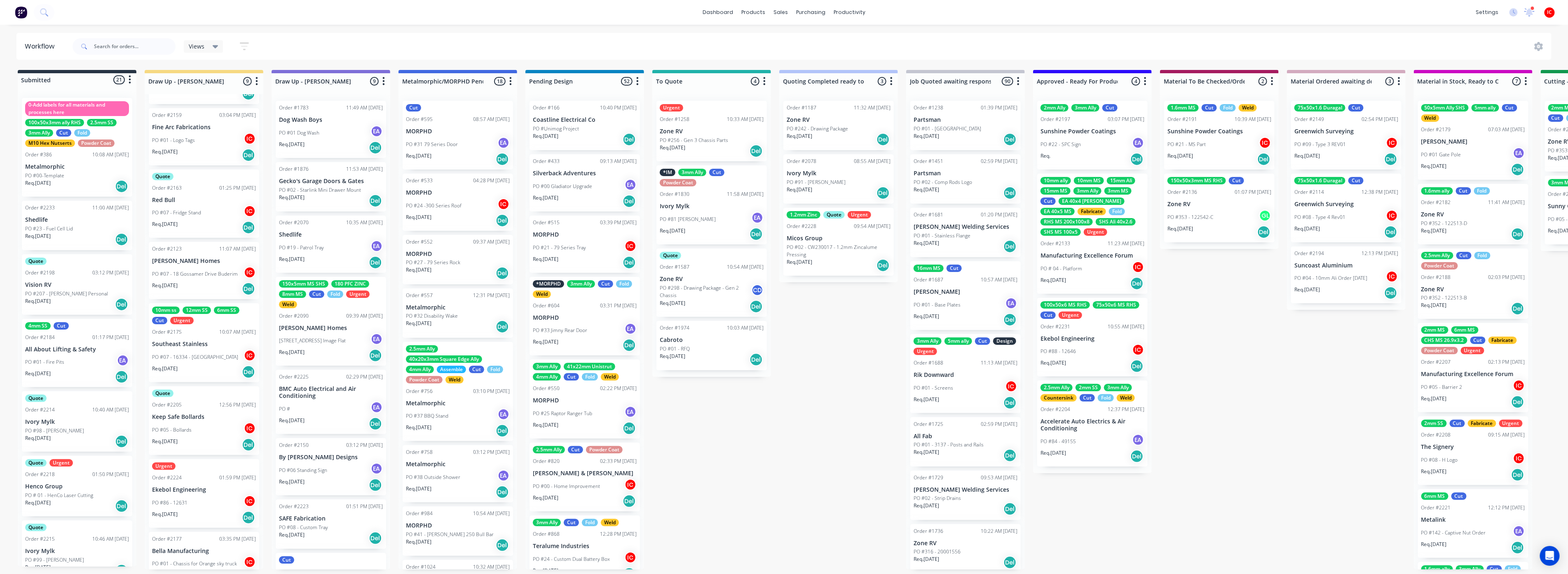
click at [203, 353] on p "PO #07 - 16334 - [GEOGRAPHIC_DATA]" at bounding box center [195, 357] width 86 height 8
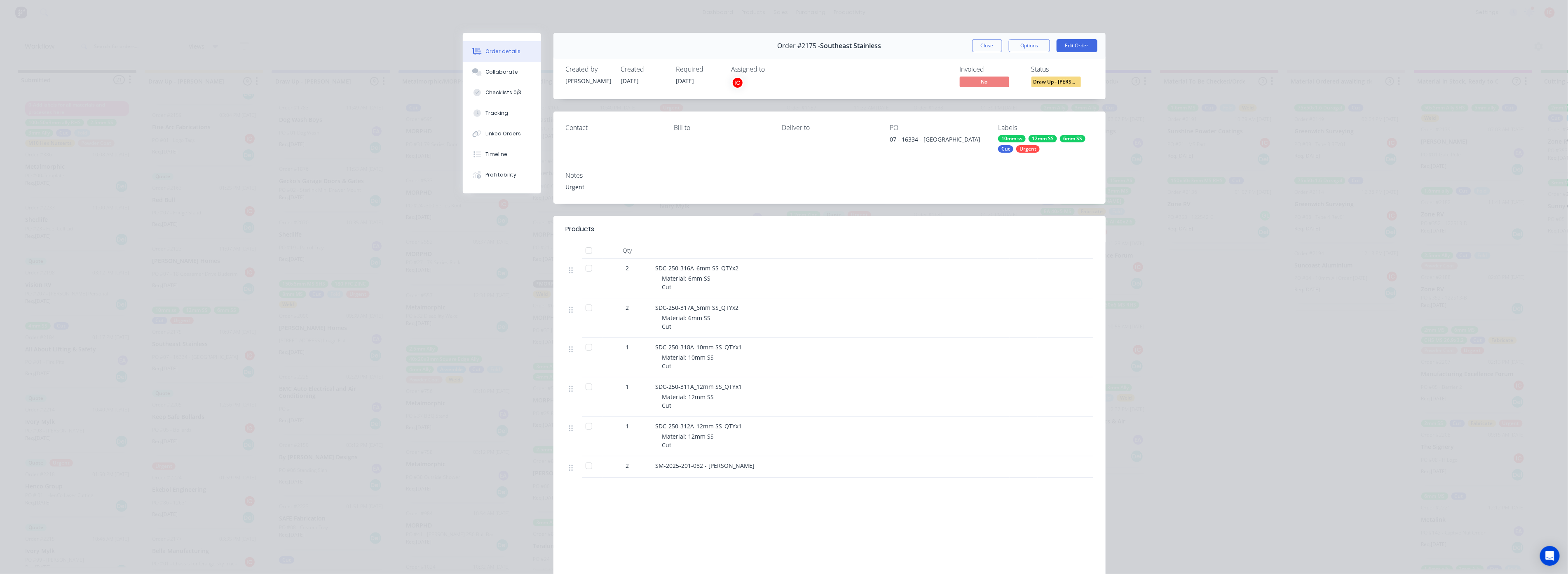
scroll to position [0, 0]
click at [499, 76] on button "Collaborate" at bounding box center [502, 71] width 78 height 21
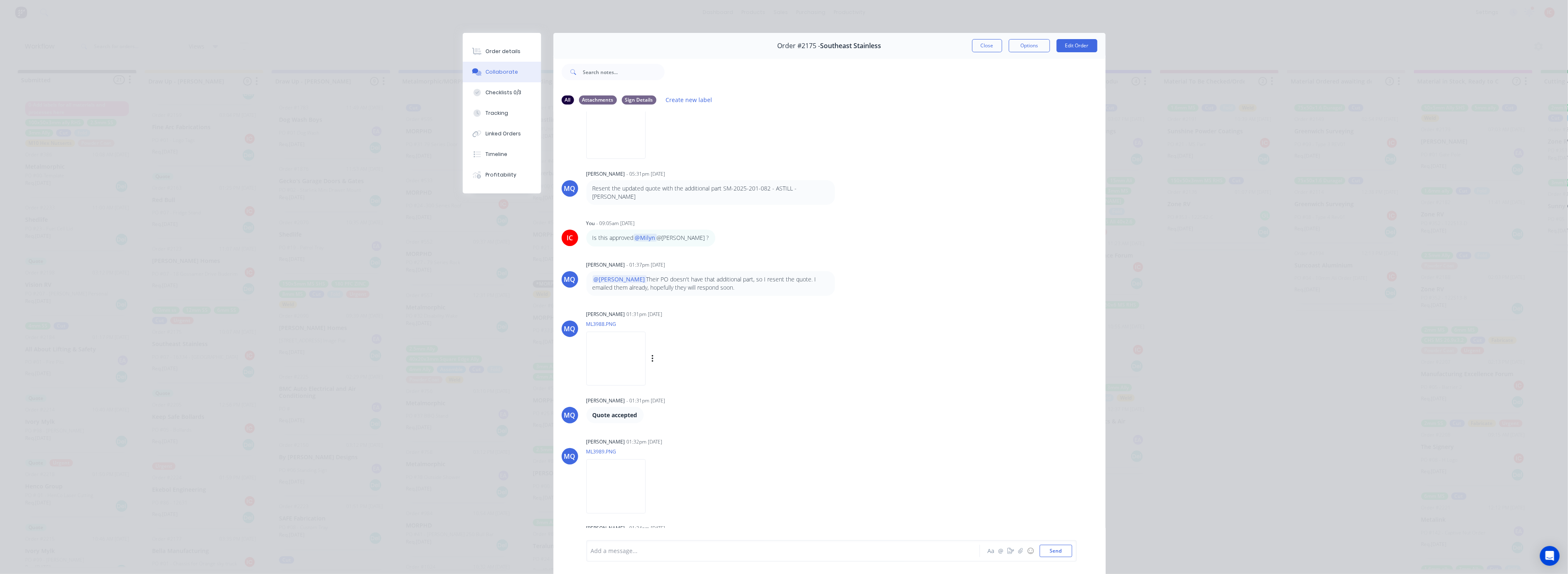
scroll to position [776, 0]
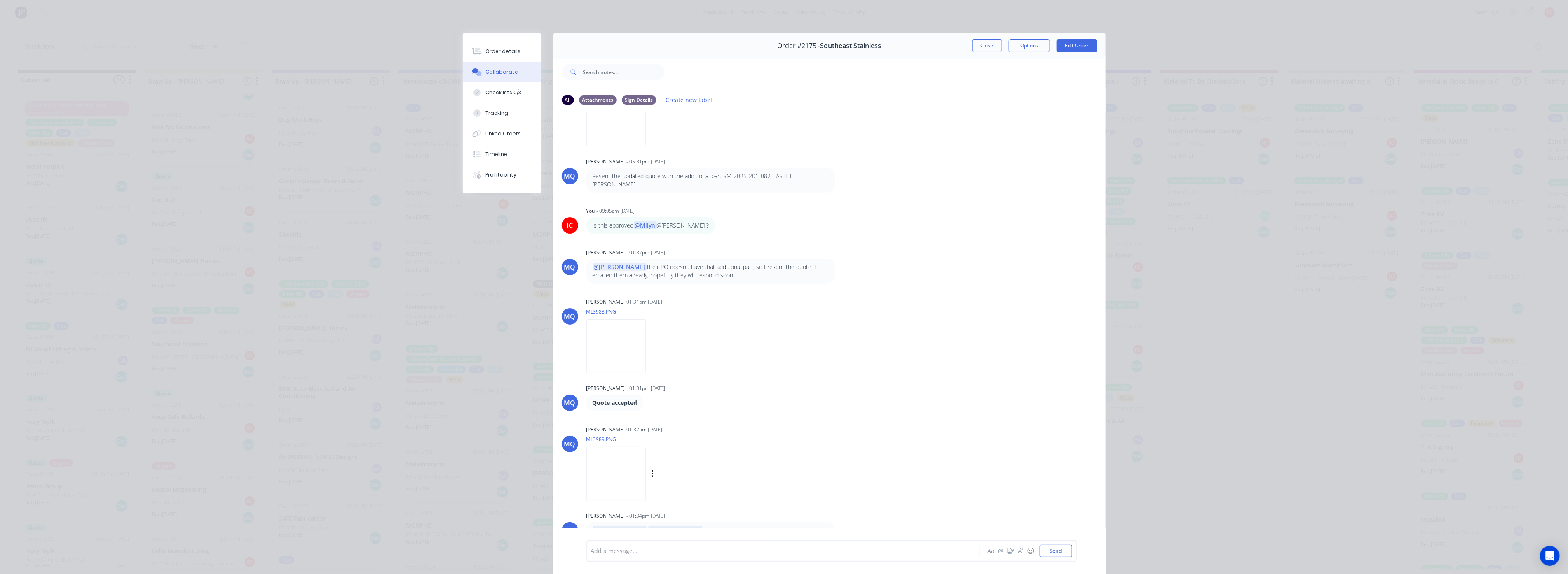
click at [621, 420] on img at bounding box center [615, 474] width 59 height 54
click at [635, 336] on img at bounding box center [615, 347] width 59 height 54
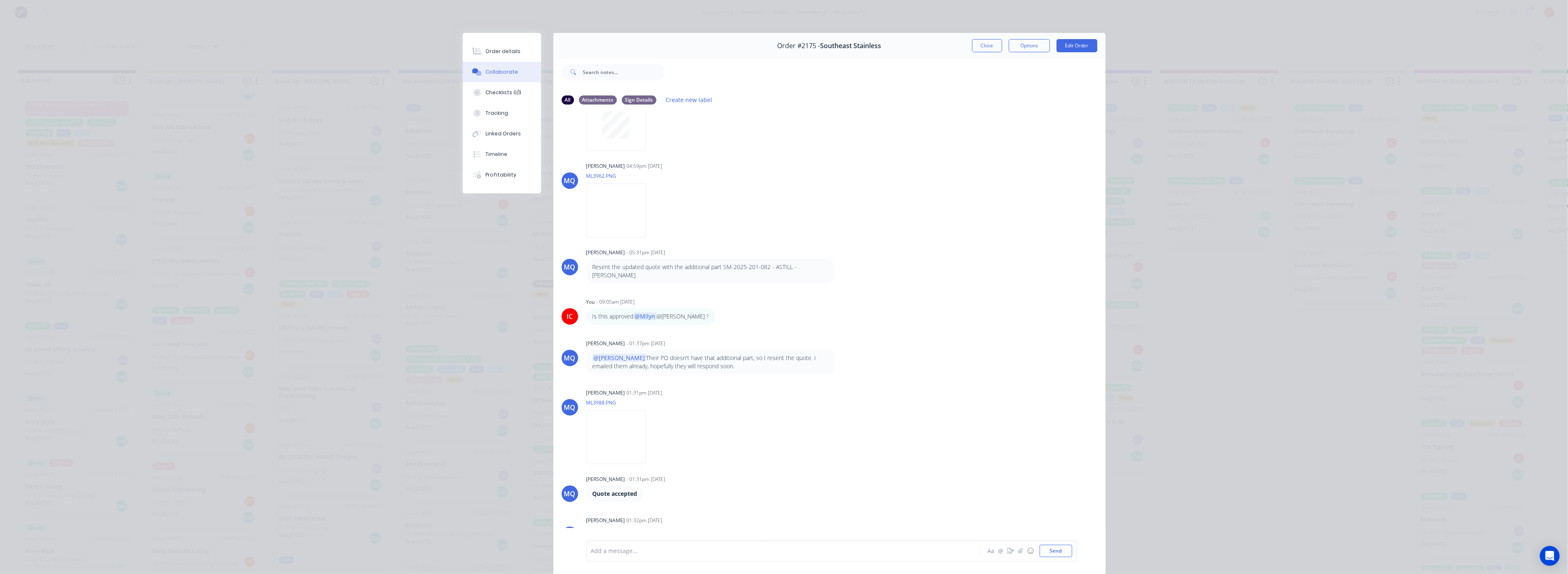
scroll to position [685, 0]
click at [631, 215] on img at bounding box center [615, 211] width 59 height 54
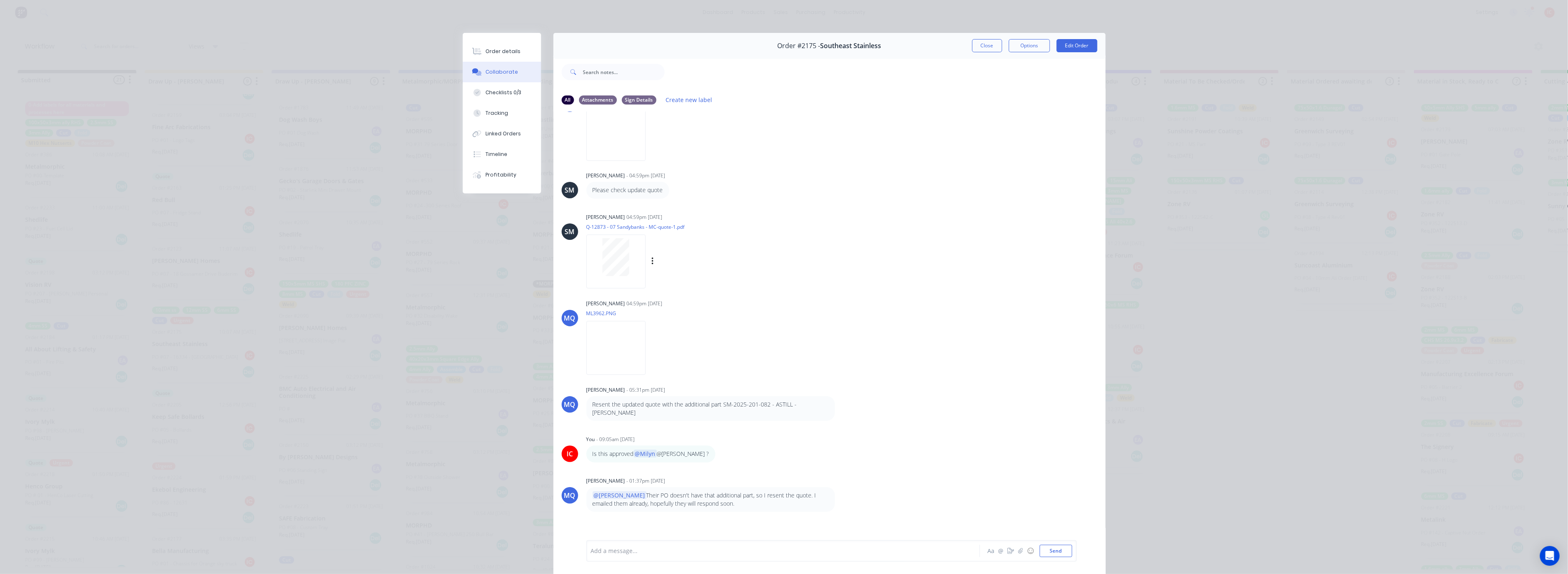
scroll to position [456, 0]
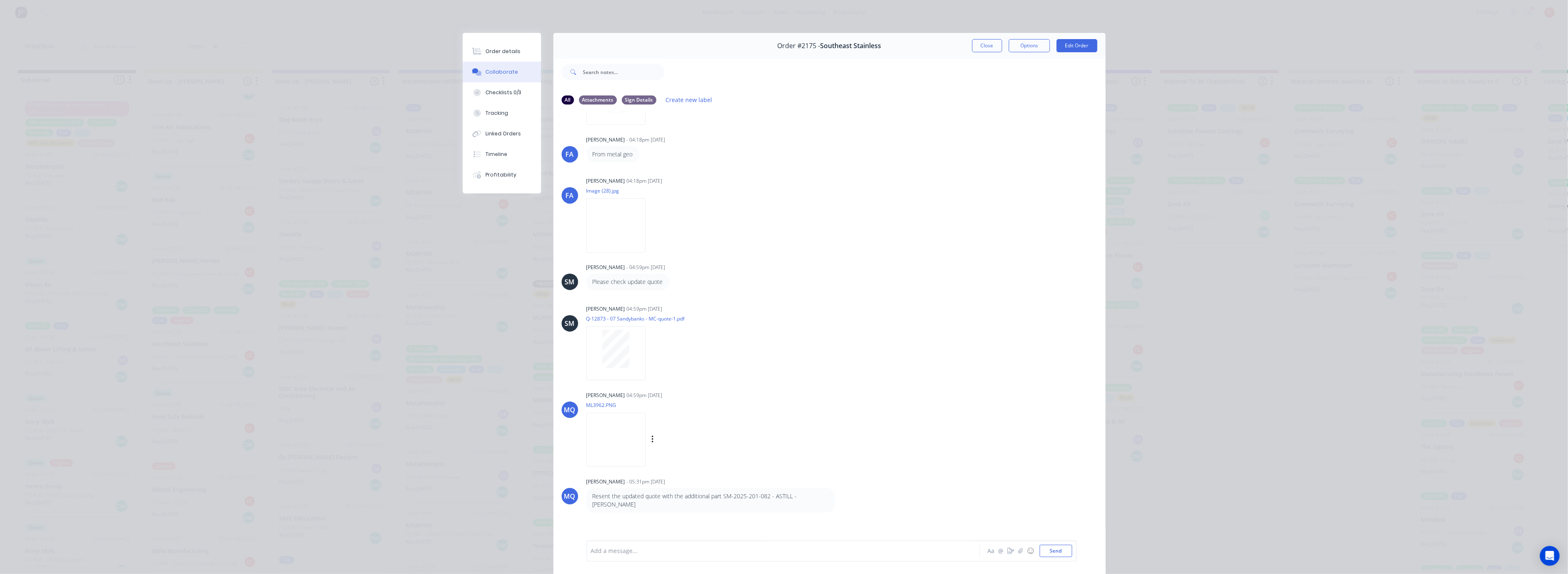
click at [635, 420] on img at bounding box center [615, 440] width 59 height 54
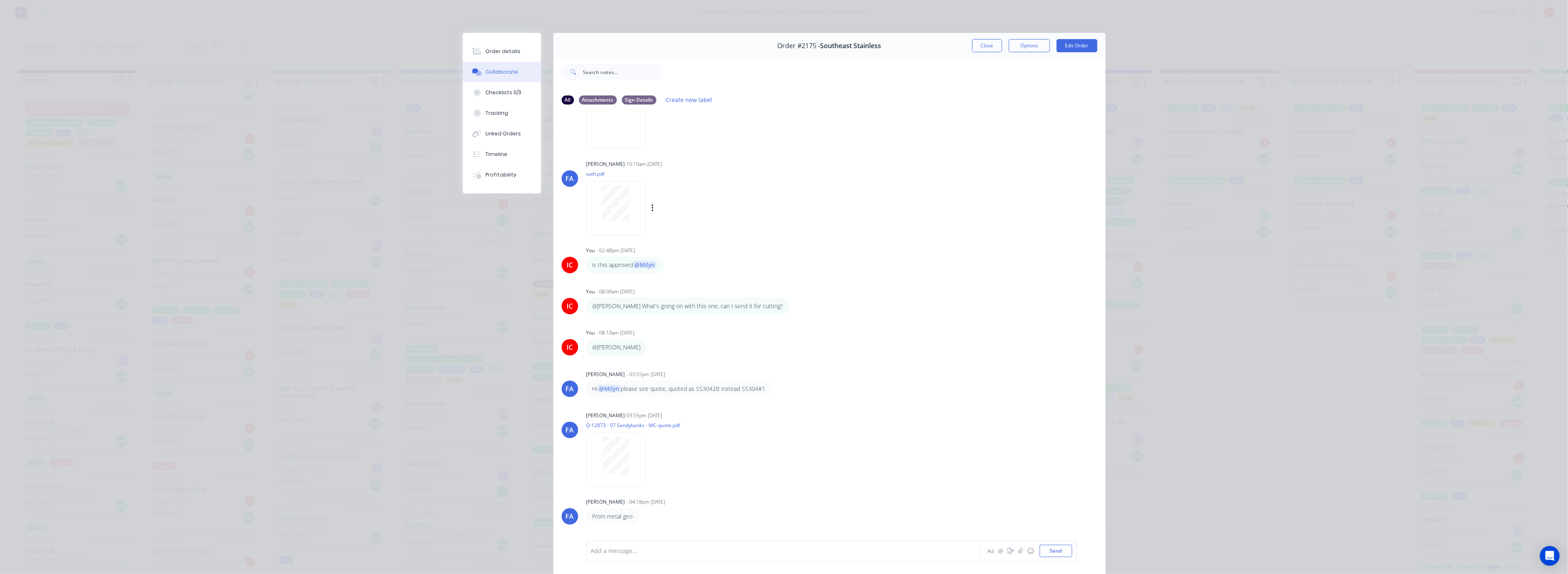
scroll to position [90, 0]
click at [285, 46] on div "Order details Collaborate Checklists 0/3 Tracking Linked Orders Timeline Profit…" at bounding box center [784, 287] width 1568 height 574
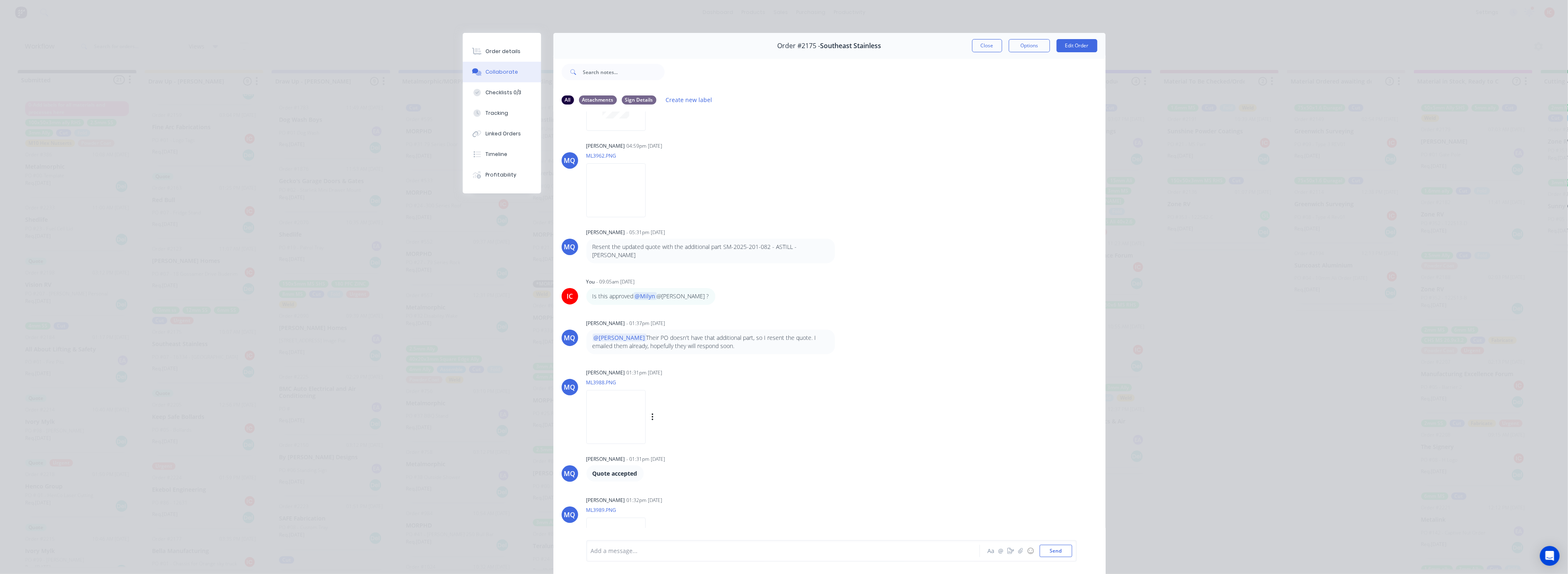
scroll to position [776, 0]
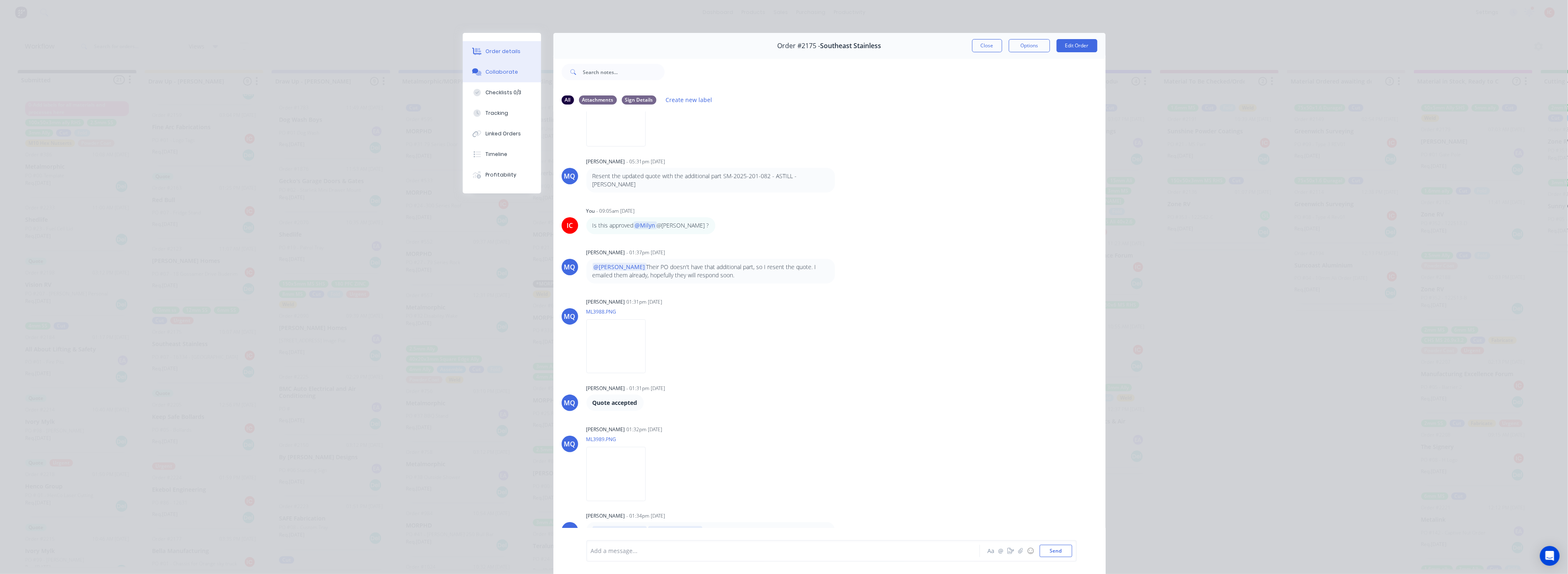
click at [501, 54] on div "Order details" at bounding box center [503, 51] width 35 height 8
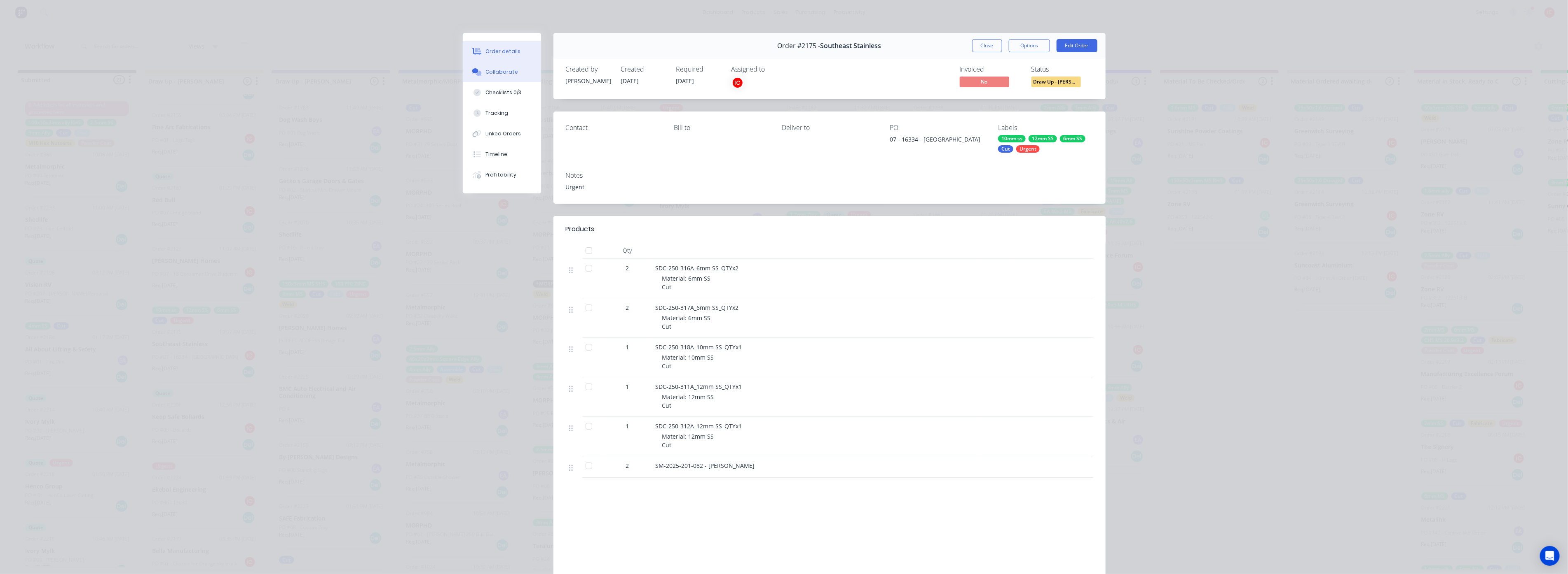
click at [504, 71] on div "Collaborate" at bounding box center [501, 72] width 32 height 8
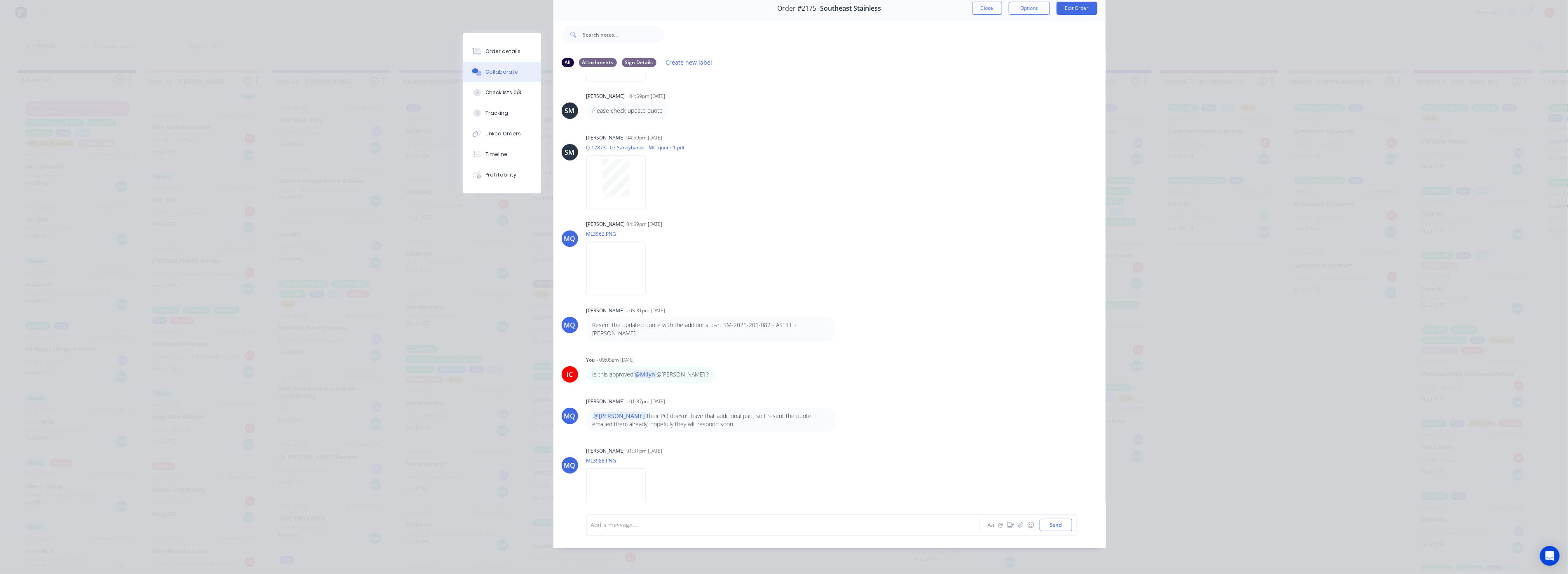
scroll to position [549, 0]
